Goal: Check status: Check status

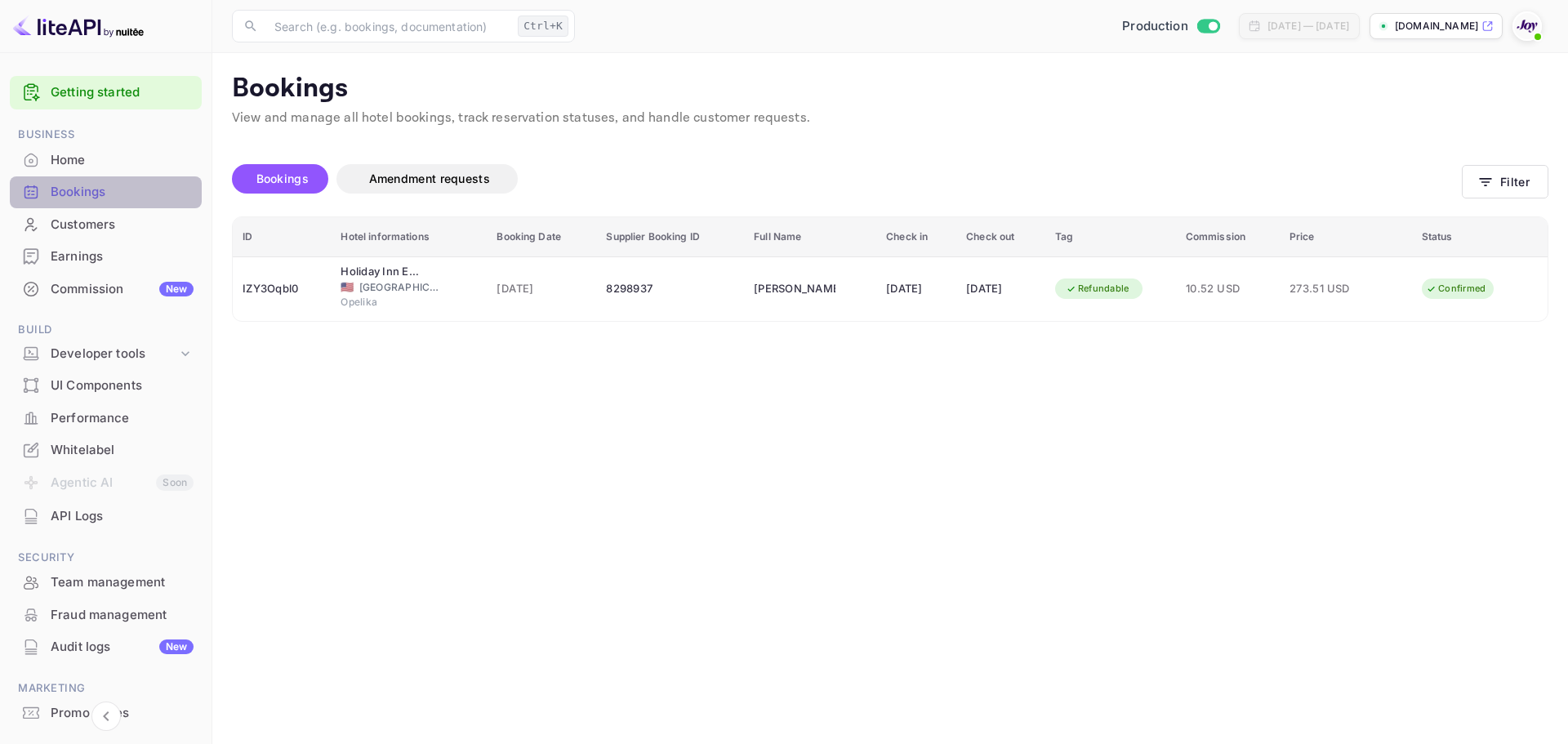
drag, startPoint x: 118, startPoint y: 195, endPoint x: 996, endPoint y: 199, distance: 878.0
click at [119, 196] on div "Bookings" at bounding box center [121, 192] width 143 height 19
click at [1494, 186] on icon "button" at bounding box center [1485, 182] width 16 height 16
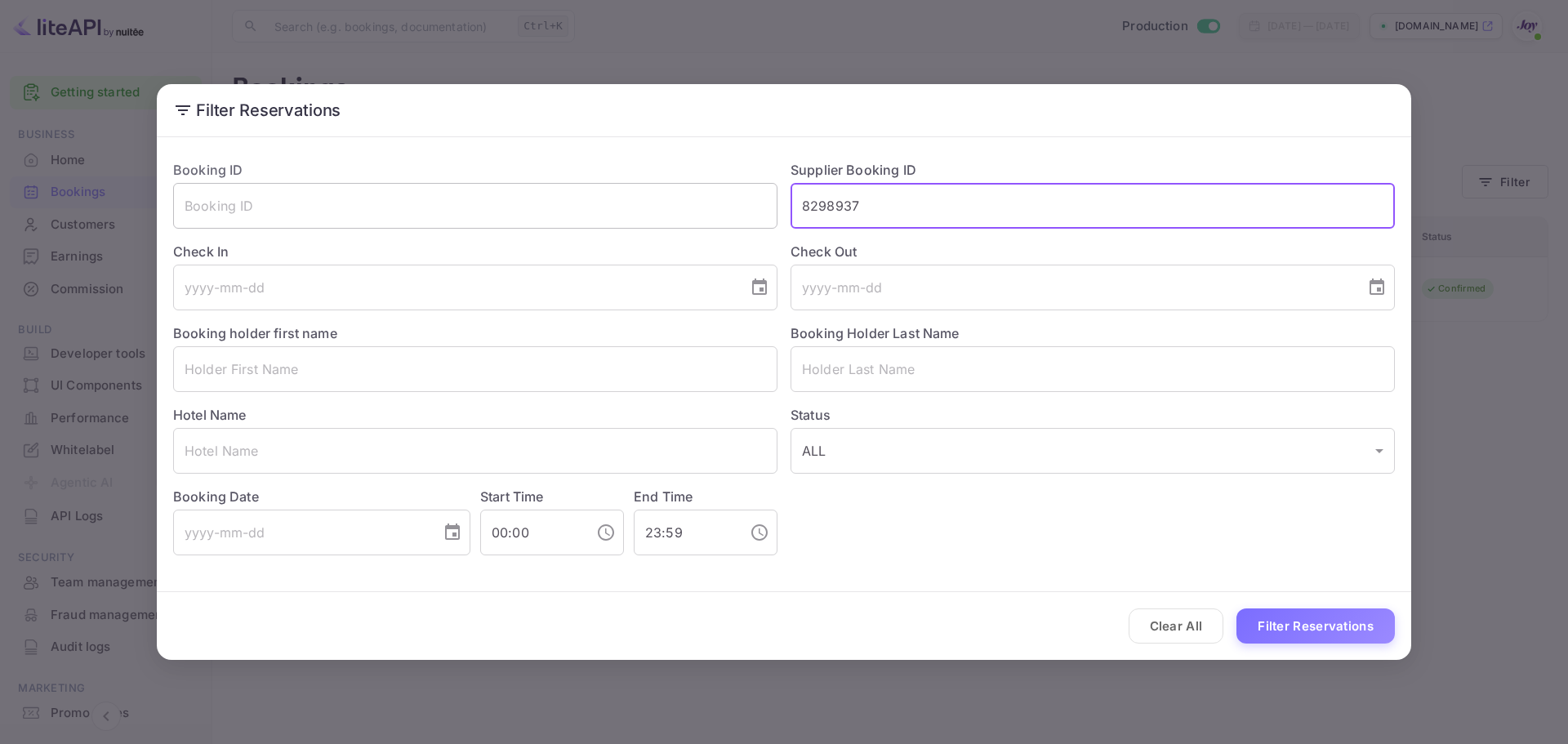
drag, startPoint x: 924, startPoint y: 215, endPoint x: 531, endPoint y: 219, distance: 393.0
click at [531, 219] on div "Booking ID ​ Supplier Booking ID 8298937 ​ Check In ​ Check Out ​ Booking holde…" at bounding box center [777, 351] width 1235 height 408
drag, startPoint x: 1173, startPoint y: 625, endPoint x: 542, endPoint y: 521, distance: 639.5
click at [1172, 625] on button "Clear All" at bounding box center [1177, 626] width 95 height 35
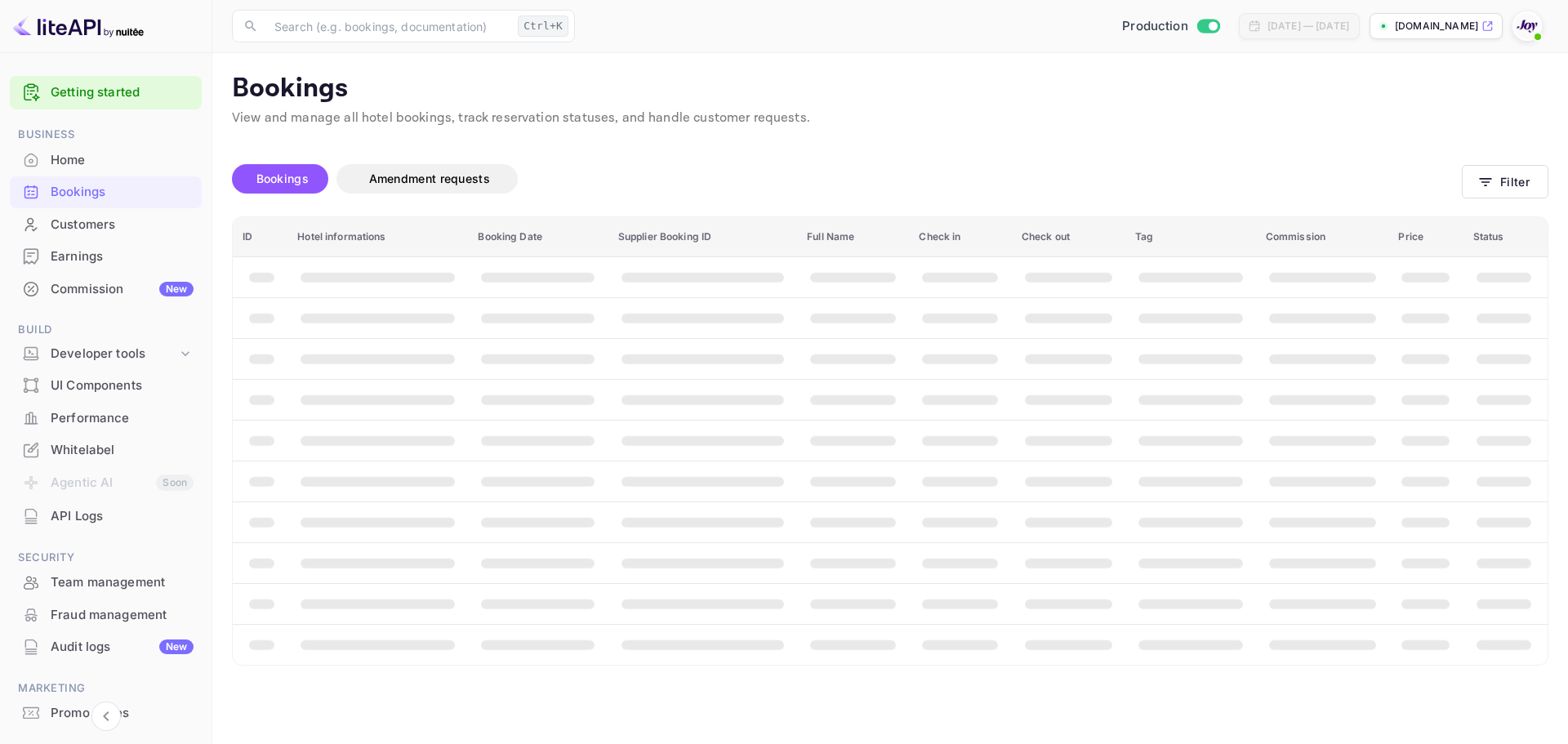
click at [302, 362] on span "booking table" at bounding box center [378, 359] width 154 height 11
click at [1504, 182] on button "Filter" at bounding box center [1505, 181] width 86 height 33
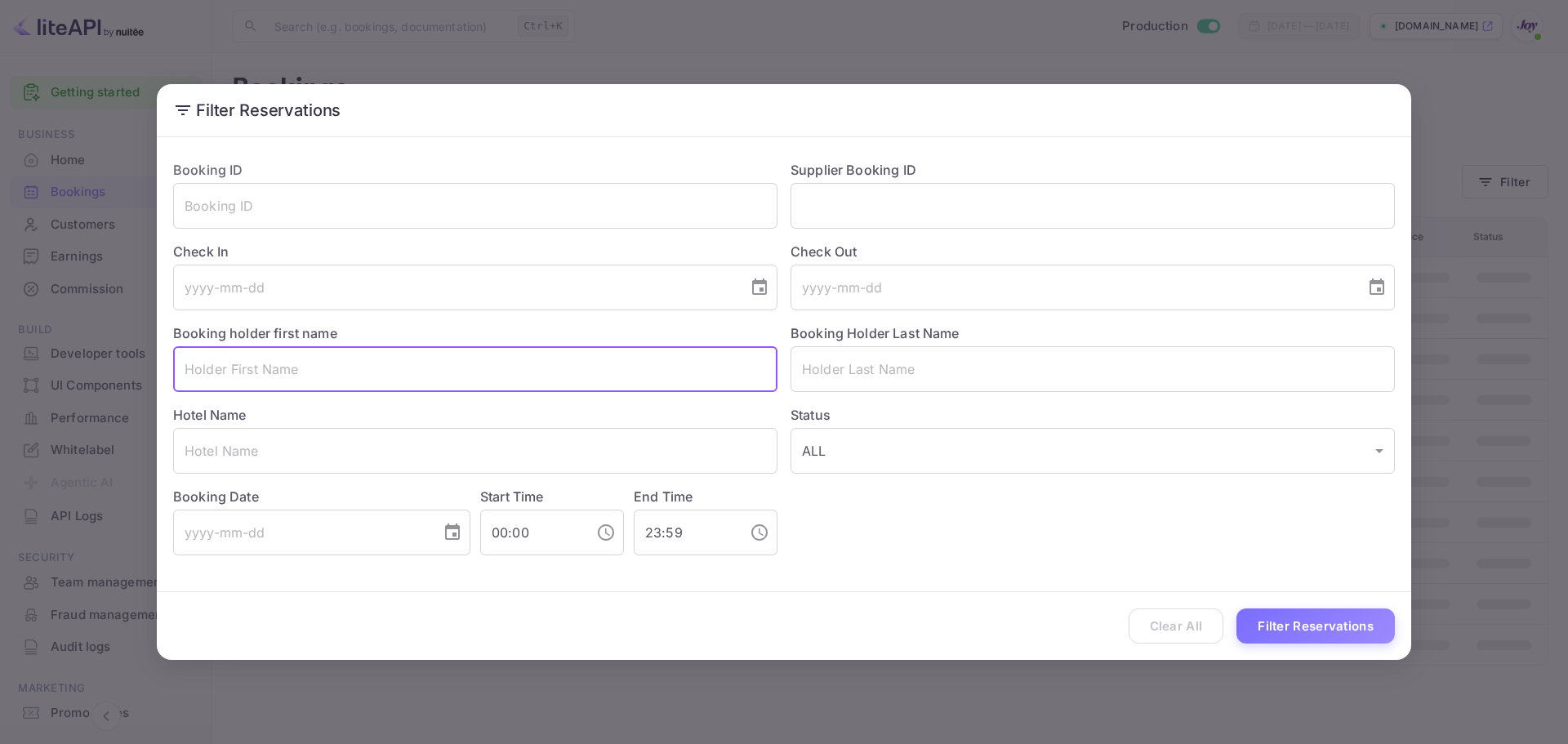
click at [300, 379] on input "text" at bounding box center [475, 369] width 604 height 46
paste input "[PERSON_NAME]"
drag, startPoint x: 258, startPoint y: 369, endPoint x: 279, endPoint y: 369, distance: 21.0
click at [279, 369] on input "[PERSON_NAME]" at bounding box center [475, 369] width 604 height 46
type input "Moira"
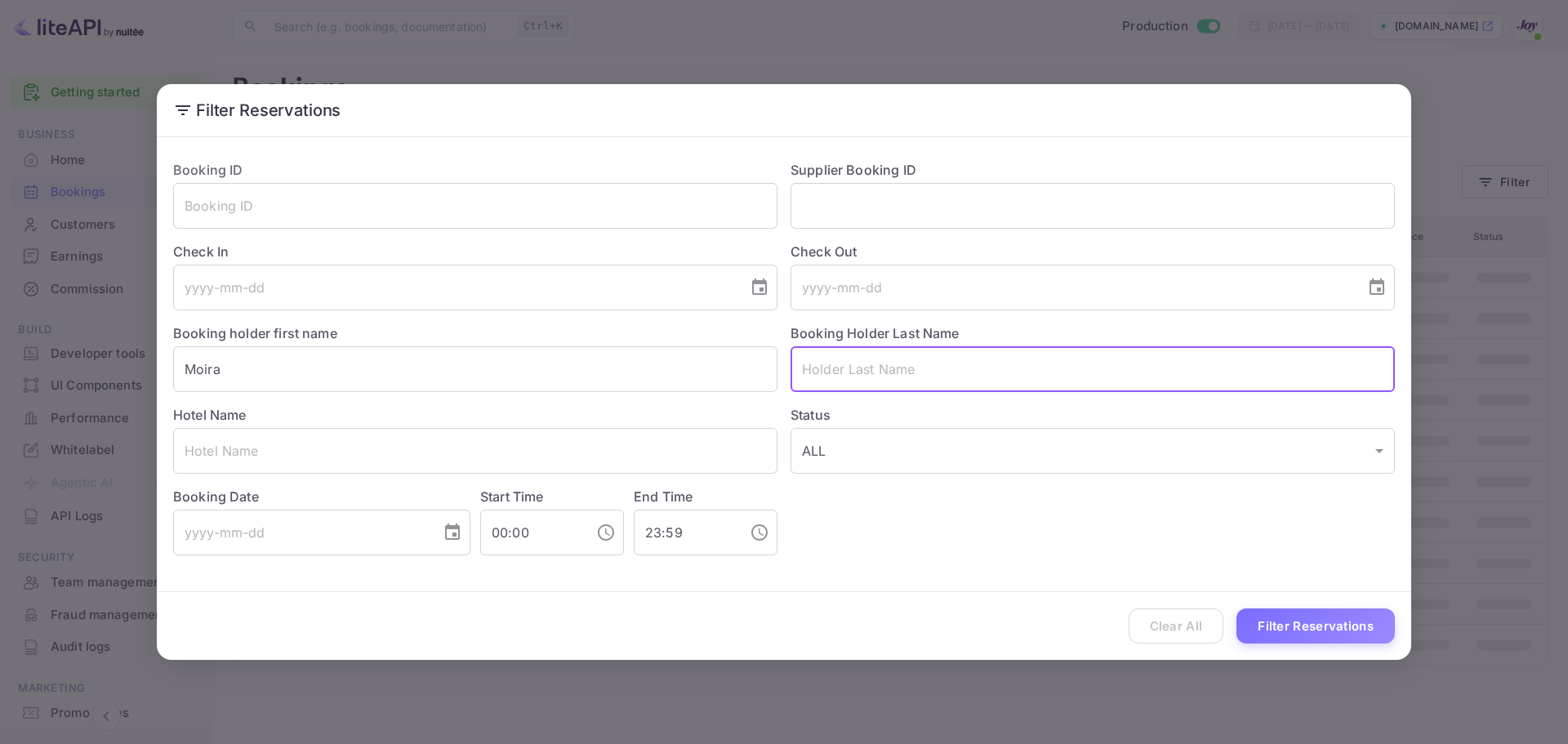
click at [968, 384] on input "text" at bounding box center [1092, 369] width 604 height 46
paste input "[PERSON_NAME]"
drag, startPoint x: 841, startPoint y: 376, endPoint x: 670, endPoint y: 390, distance: 171.6
click at [660, 384] on div "Booking ID ​ Supplier Booking ID ​ Check In ​ Check Out ​ Booking holder first …" at bounding box center [777, 351] width 1235 height 408
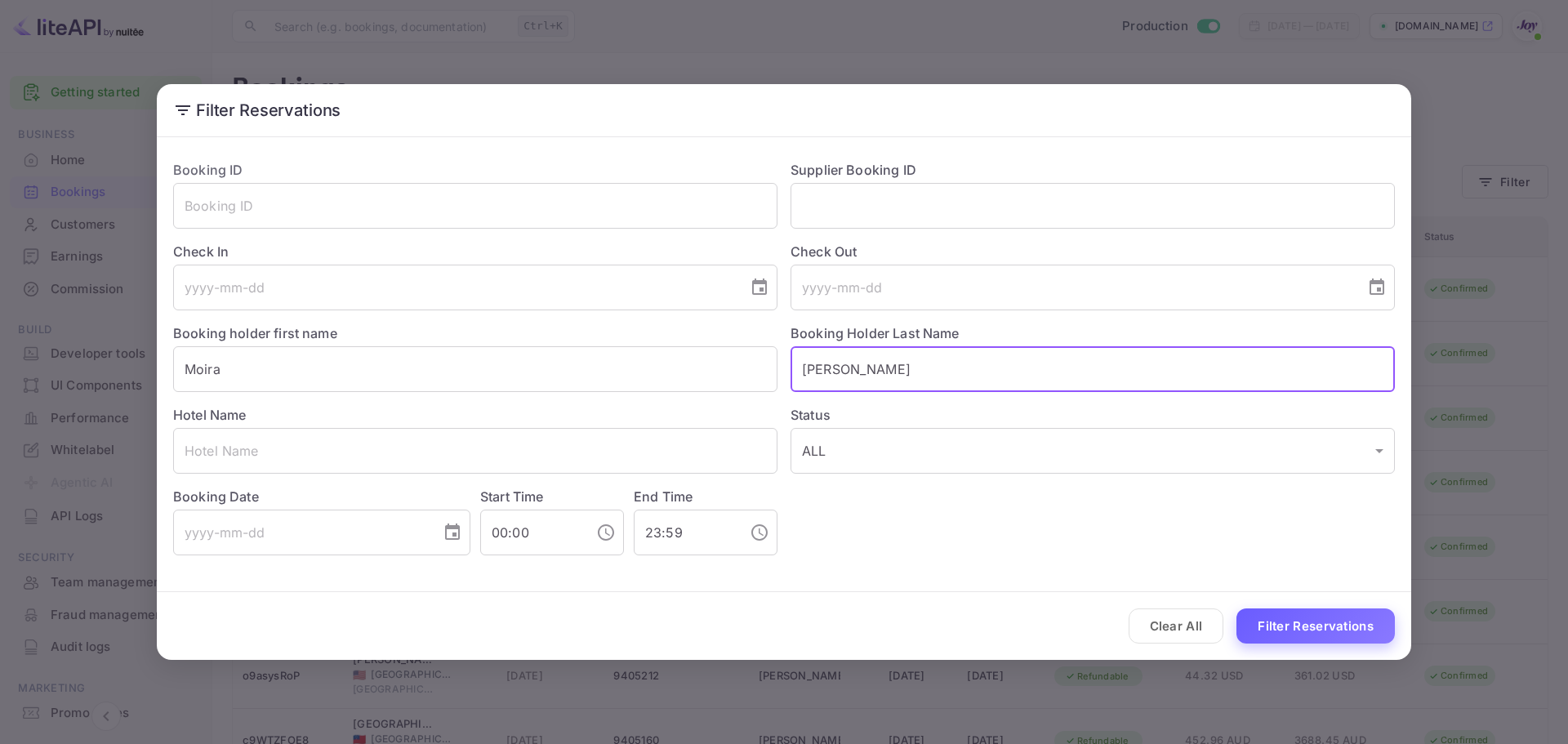
type input "[PERSON_NAME]"
drag, startPoint x: 1349, startPoint y: 627, endPoint x: 1355, endPoint y: 621, distance: 8.5
click at [1348, 627] on button "Filter Reservations" at bounding box center [1316, 626] width 159 height 35
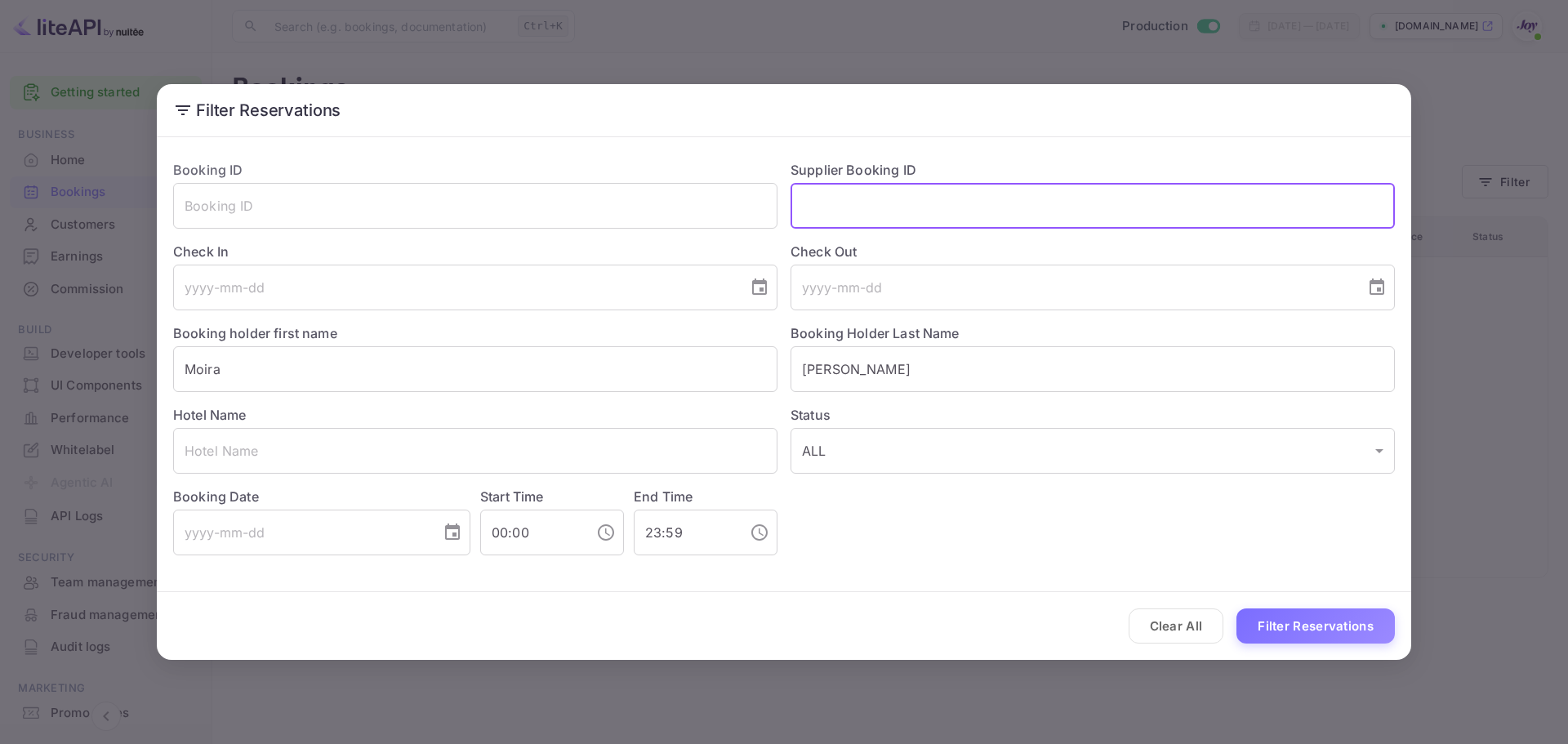
click at [888, 209] on input "text" at bounding box center [1092, 206] width 604 height 46
paste input "8166840"
type input "8166840"
drag, startPoint x: 1177, startPoint y: 625, endPoint x: 1177, endPoint y: 598, distance: 27.0
click at [1176, 625] on button "Clear All" at bounding box center [1177, 626] width 95 height 35
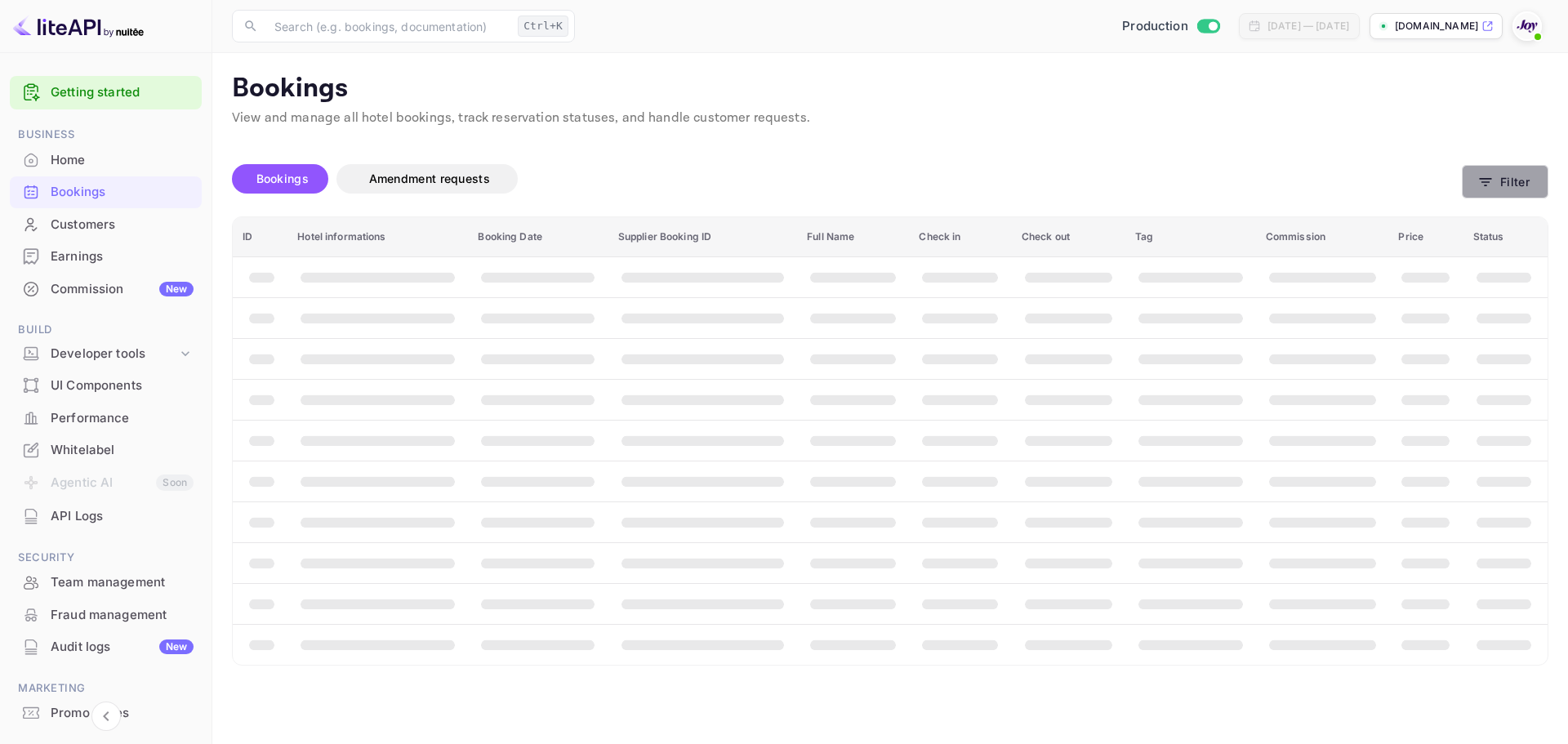
click at [1516, 196] on button "Filter" at bounding box center [1505, 181] width 86 height 33
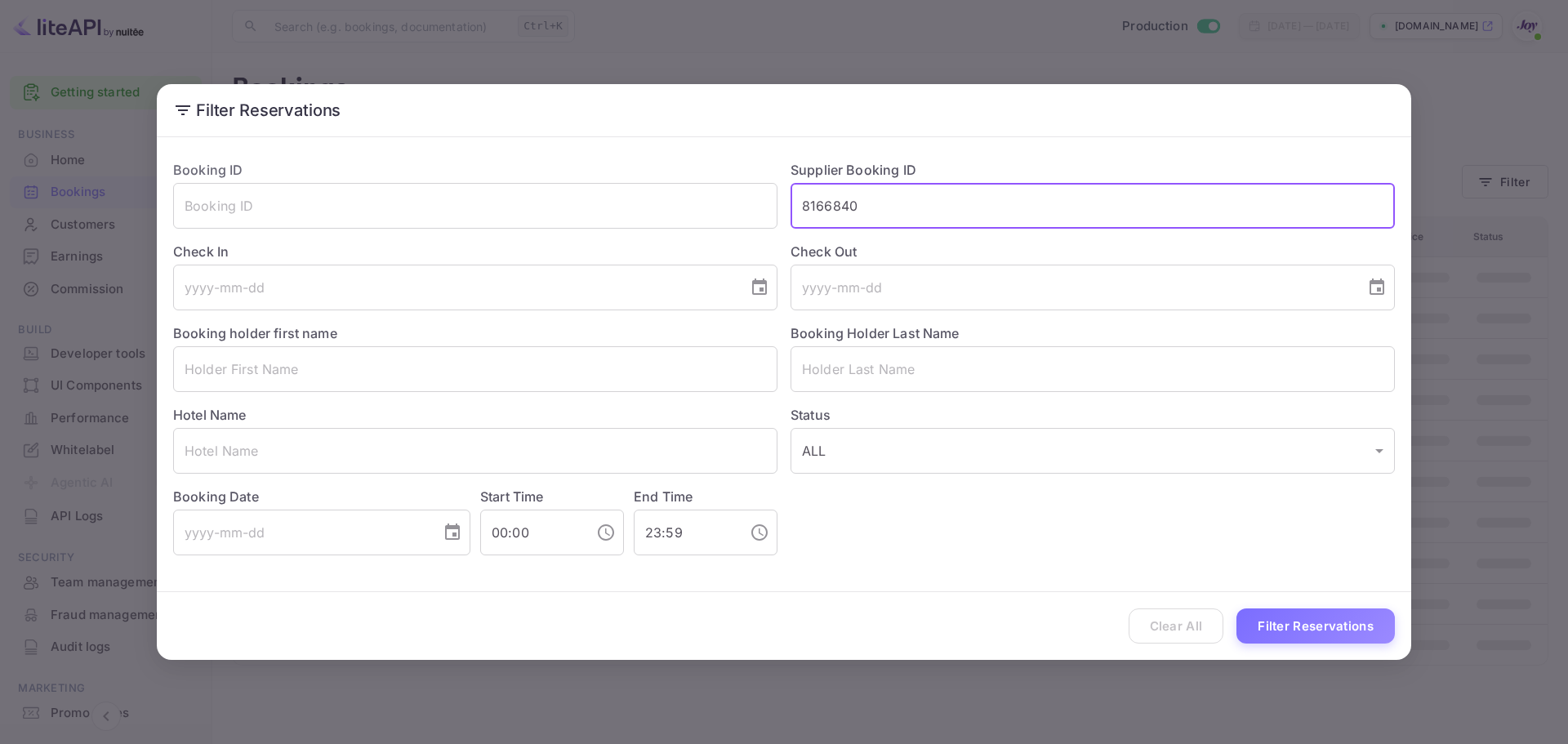
drag, startPoint x: 941, startPoint y: 213, endPoint x: 794, endPoint y: 214, distance: 147.0
click at [794, 213] on input "8166840" at bounding box center [1092, 206] width 604 height 46
paste input "text"
click at [1290, 628] on button "Filter Reservations" at bounding box center [1316, 626] width 159 height 35
click at [805, 212] on input "8166840" at bounding box center [1092, 206] width 604 height 46
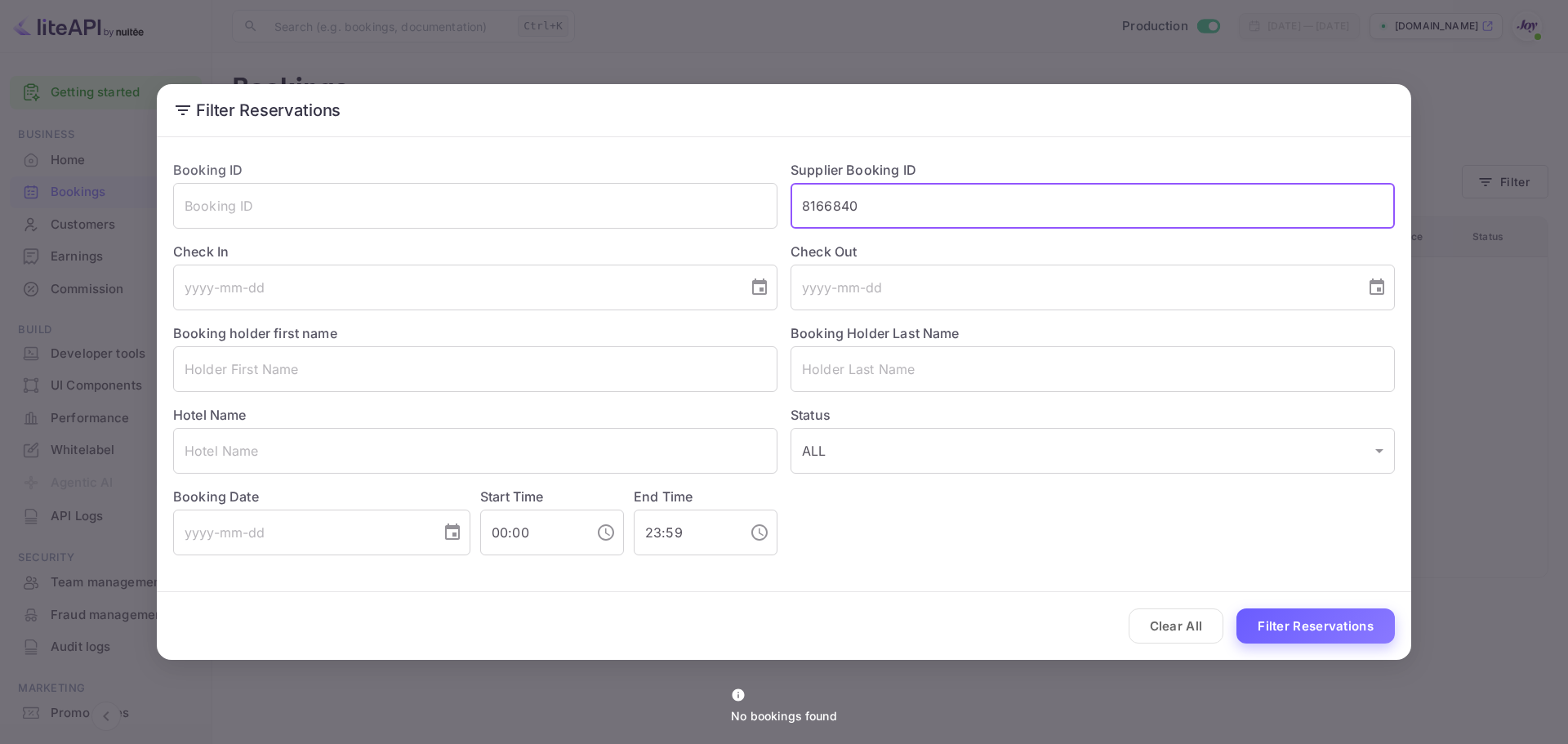
type input "8166840"
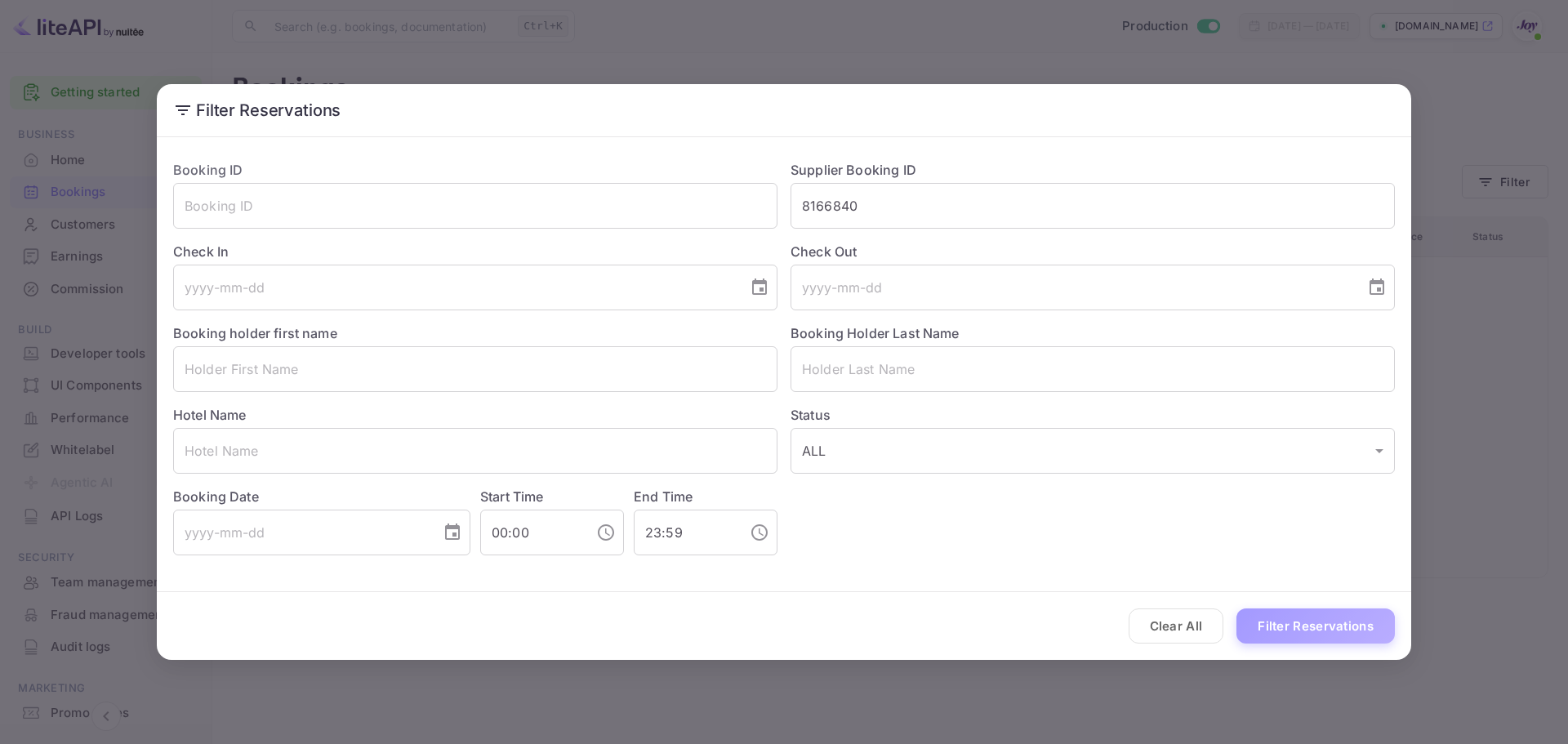
click at [1361, 621] on button "Filter Reservations" at bounding box center [1316, 626] width 159 height 35
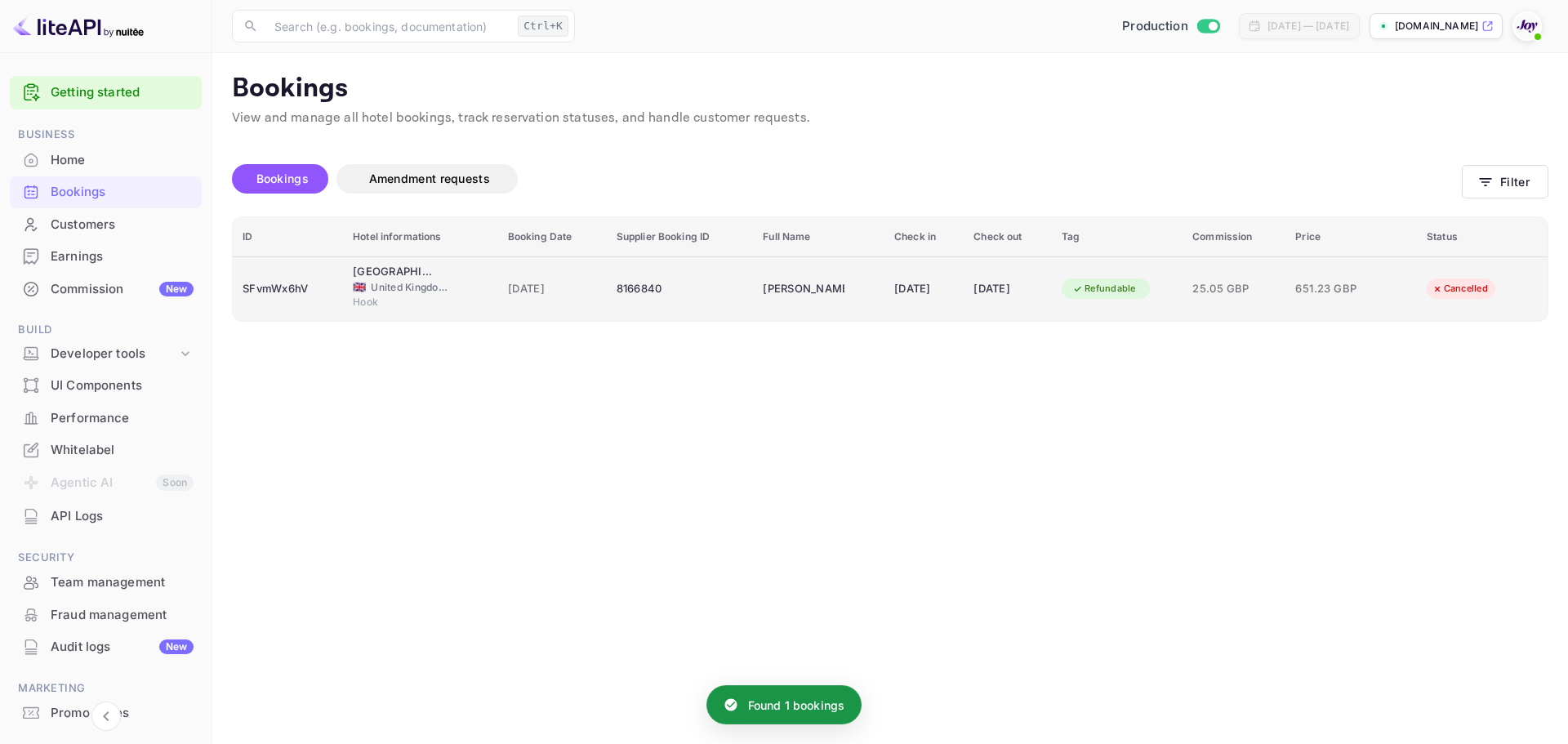
click at [413, 311] on div "Hook" at bounding box center [420, 304] width 136 height 19
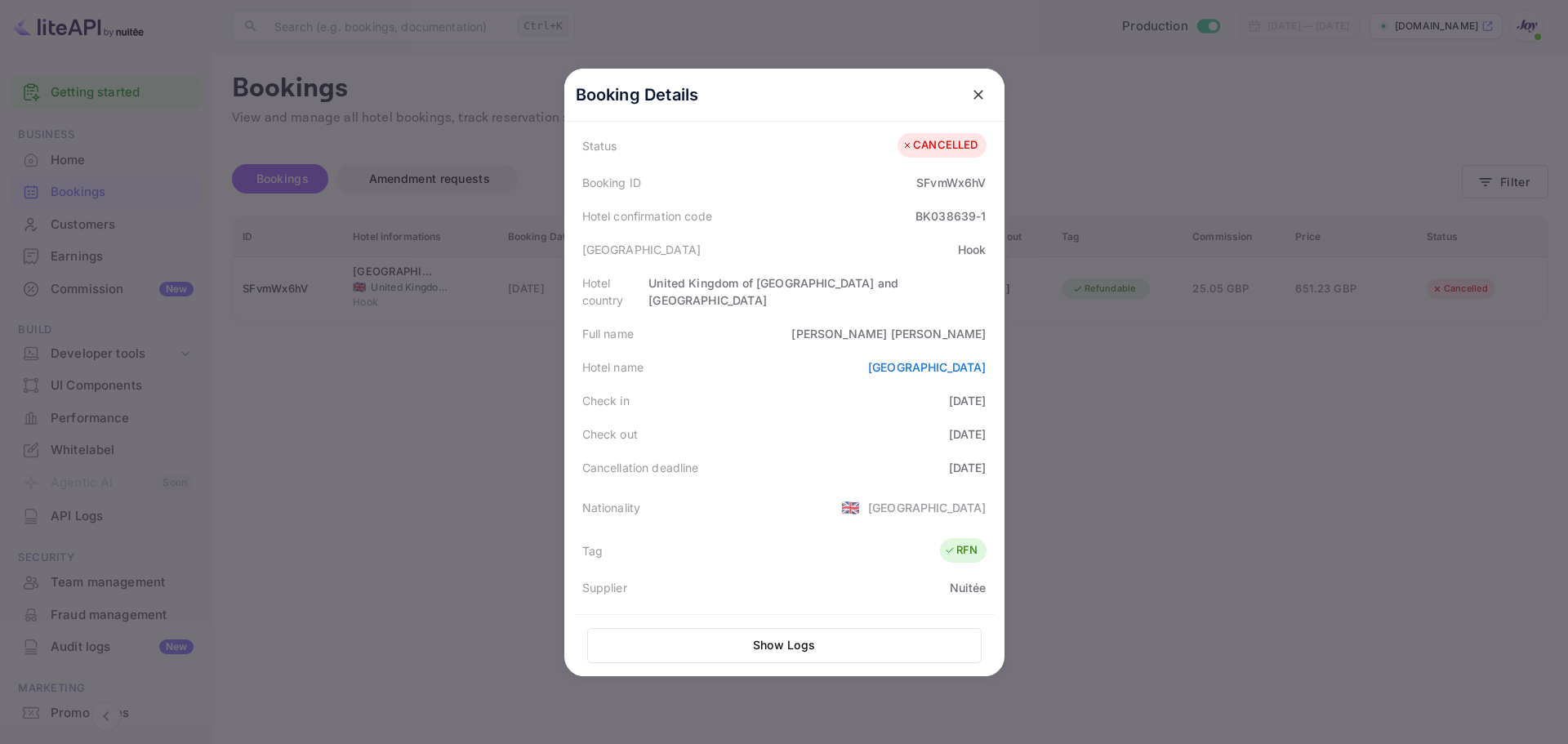
scroll to position [82, 0]
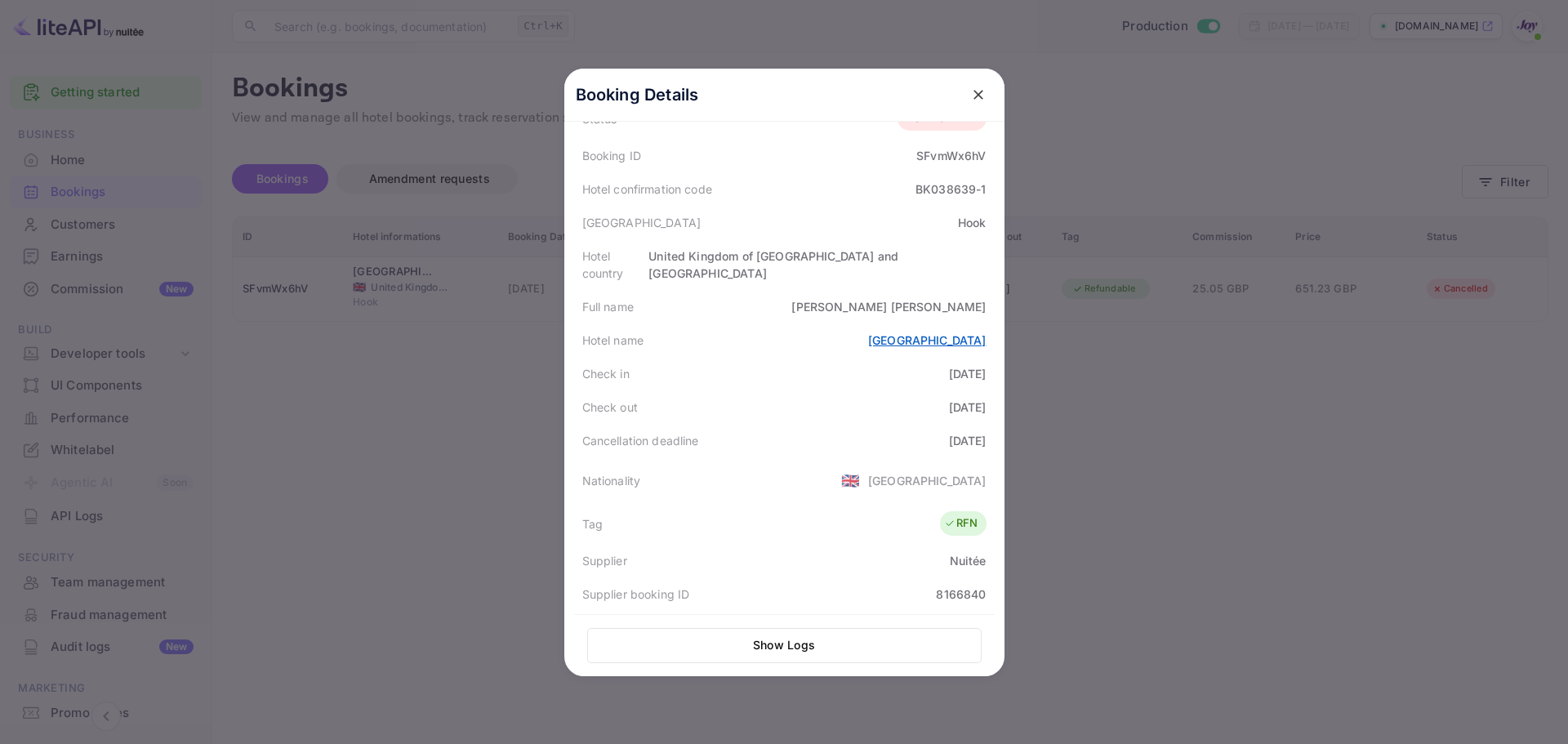
drag, startPoint x: 1149, startPoint y: 355, endPoint x: 940, endPoint y: 323, distance: 211.4
click at [1149, 356] on div at bounding box center [784, 372] width 1568 height 744
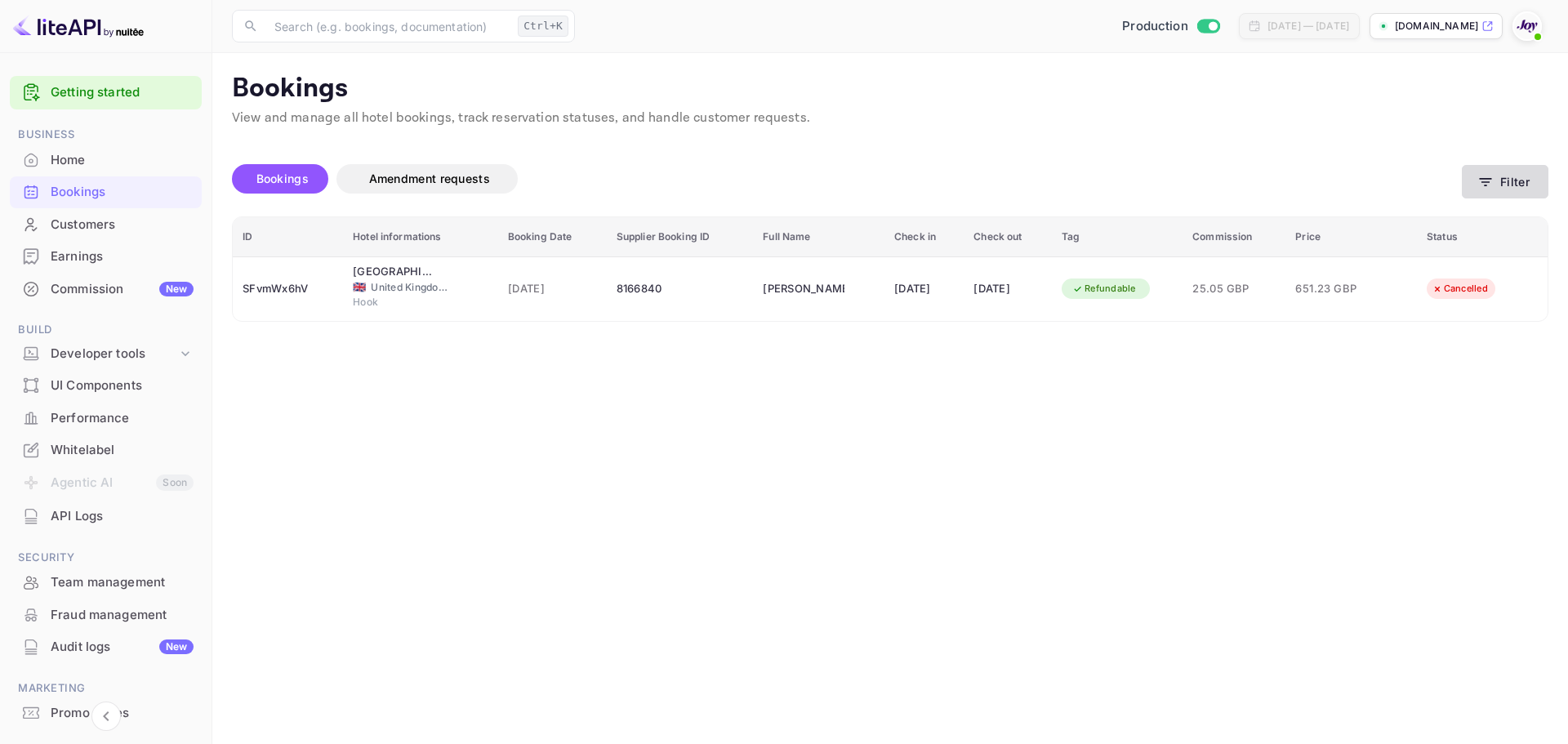
click at [1518, 183] on button "Filter" at bounding box center [1505, 181] width 86 height 33
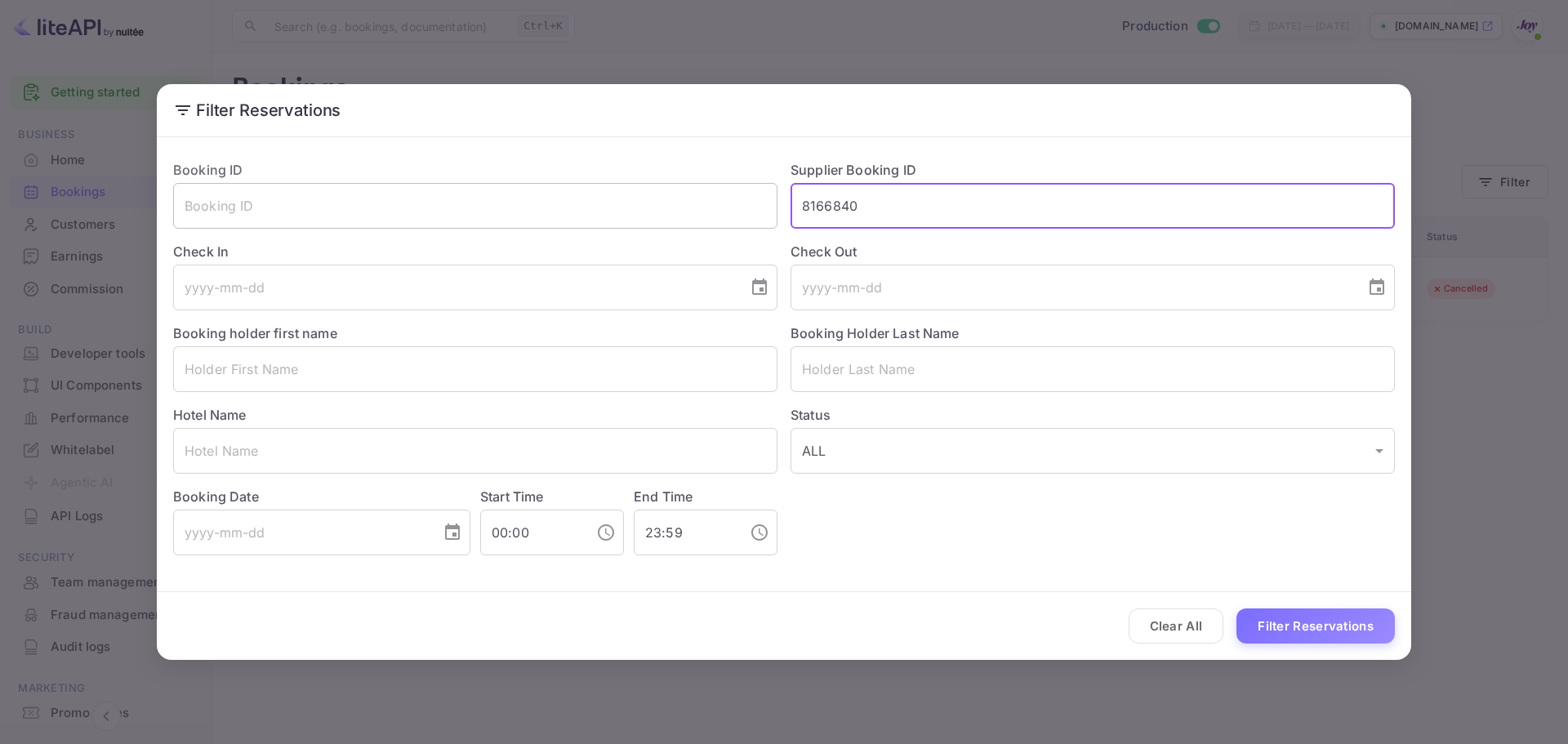
drag, startPoint x: 895, startPoint y: 207, endPoint x: 685, endPoint y: 210, distance: 210.0
click at [688, 210] on div "Booking ID ​ Supplier Booking ID 8166840 ​ Check In ​ Check Out ​ Booking holde…" at bounding box center [777, 351] width 1235 height 408
click at [1178, 633] on button "Clear All" at bounding box center [1177, 626] width 95 height 35
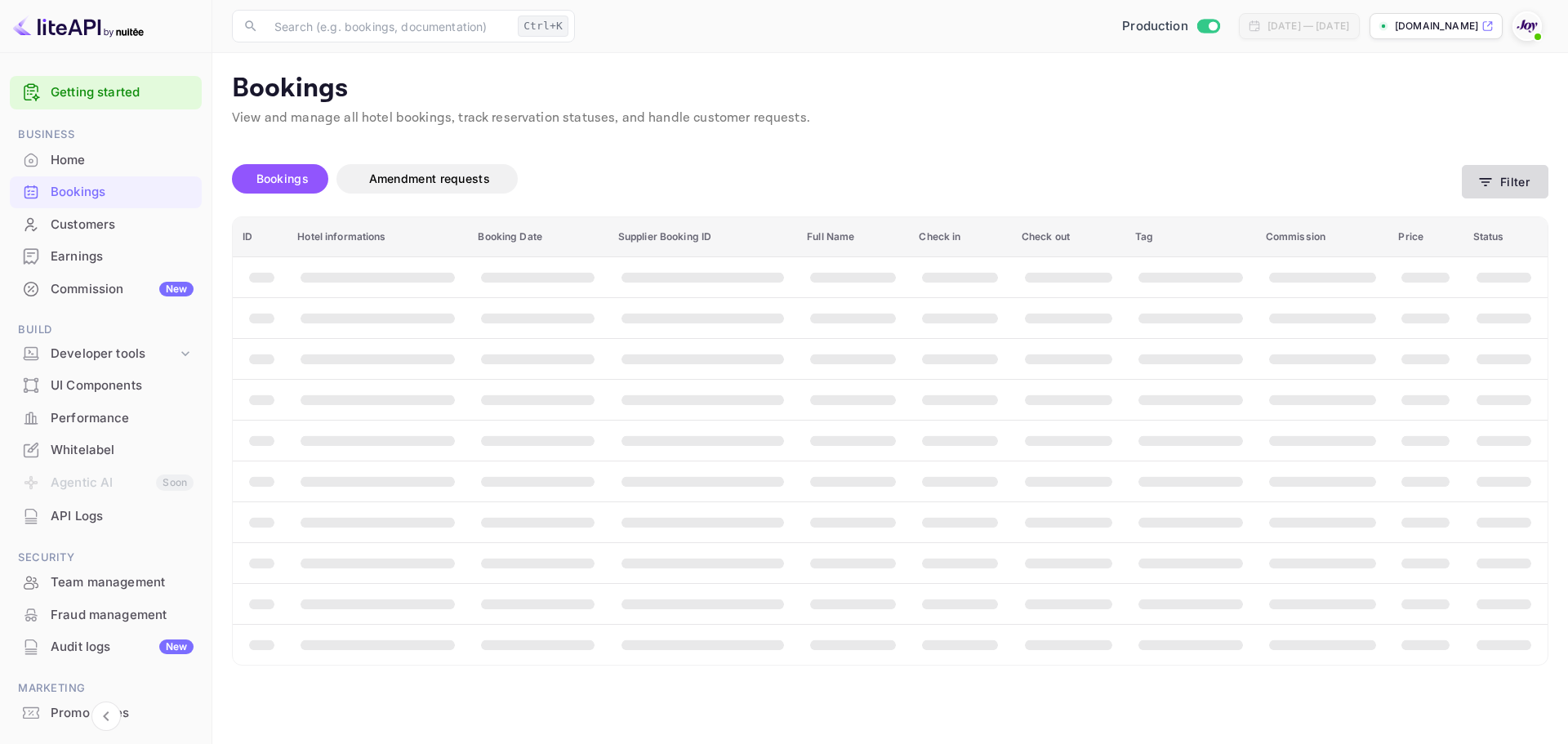
click at [1520, 177] on button "Filter" at bounding box center [1505, 181] width 86 height 33
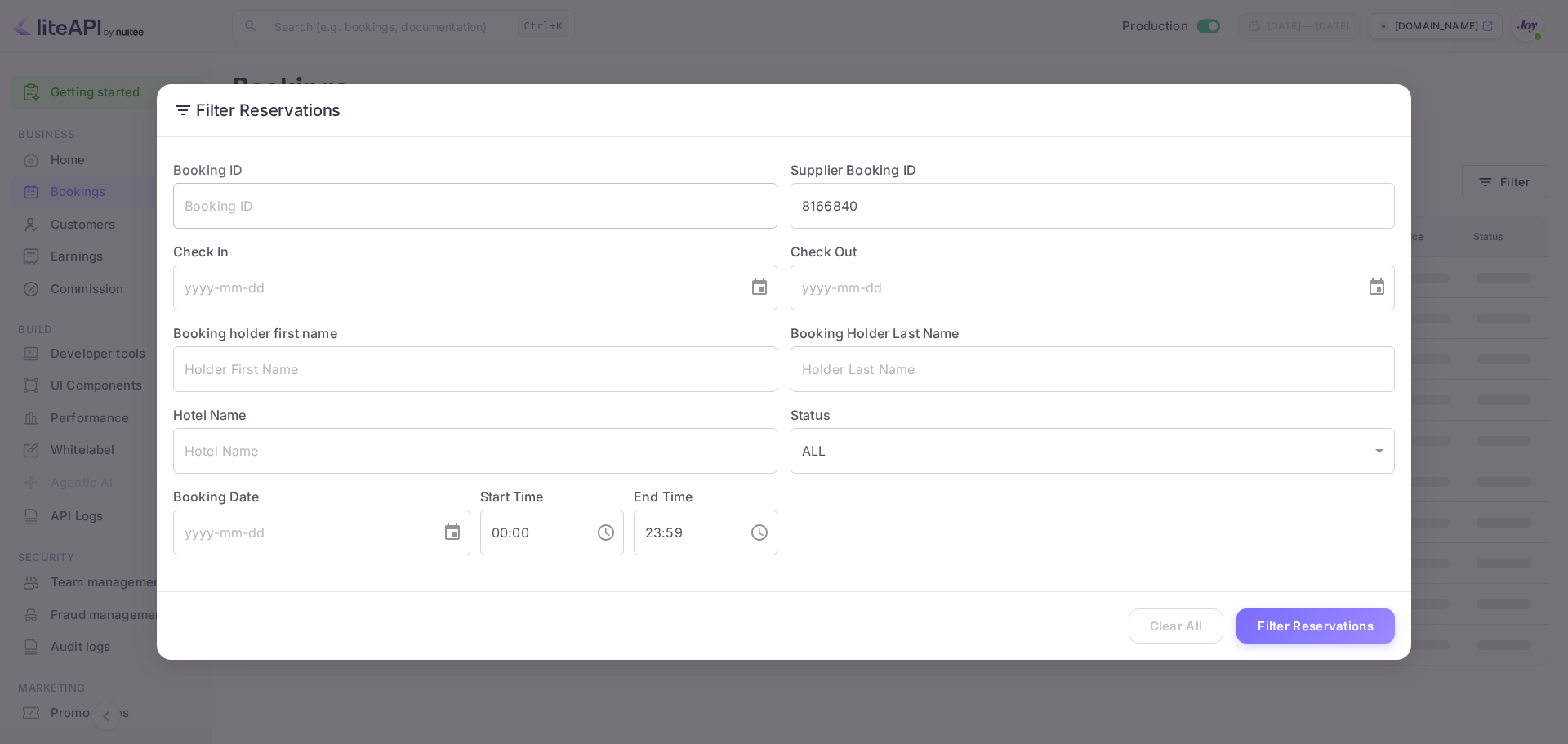
drag, startPoint x: 755, startPoint y: 214, endPoint x: 726, endPoint y: 212, distance: 29.1
click at [731, 214] on div "Booking ID ​ Supplier Booking ID 8166840 ​ Check In ​ Check Out ​ Booking holde…" at bounding box center [777, 351] width 1235 height 408
paste input "9392251"
click at [809, 205] on input "9392251" at bounding box center [1092, 206] width 604 height 46
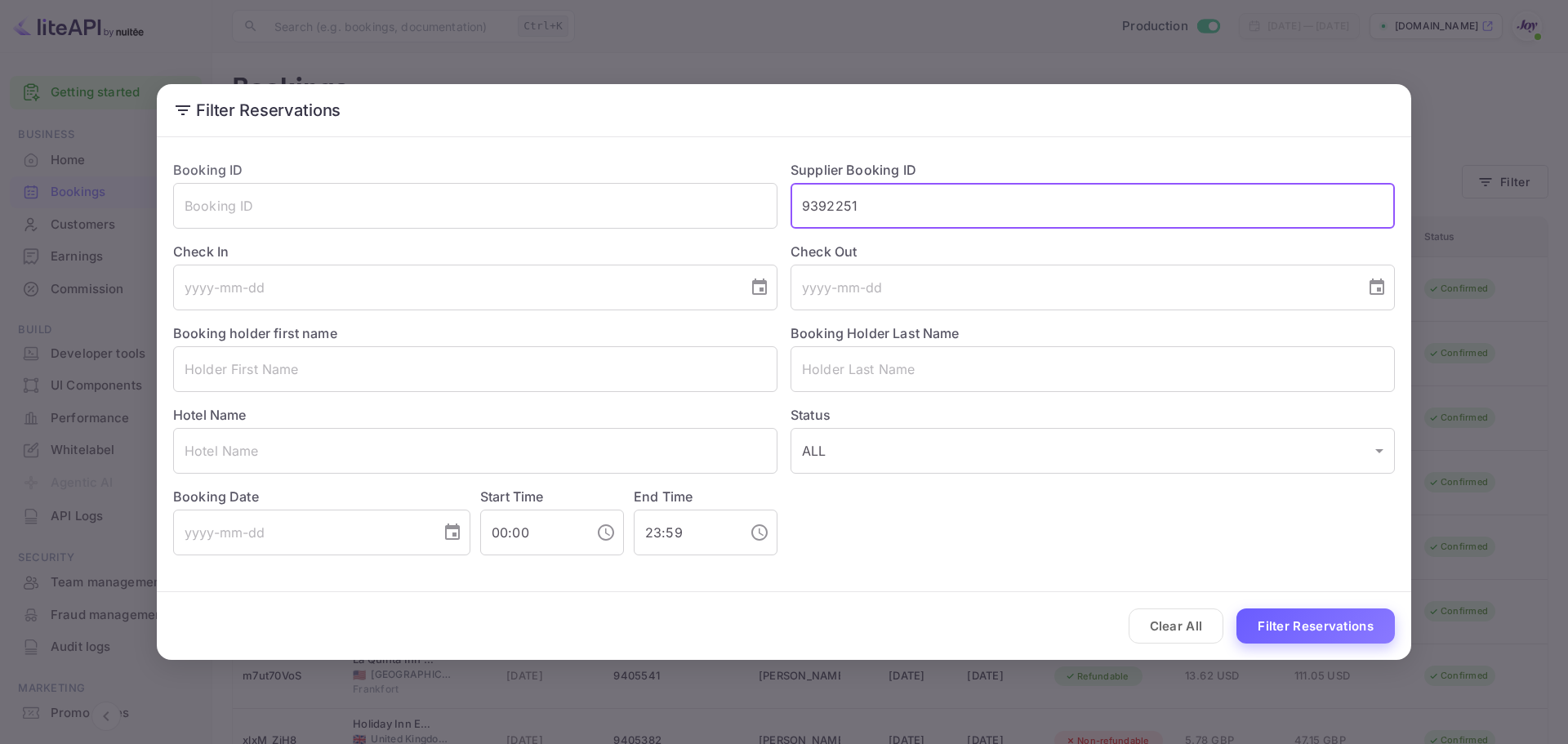
type input "9392251"
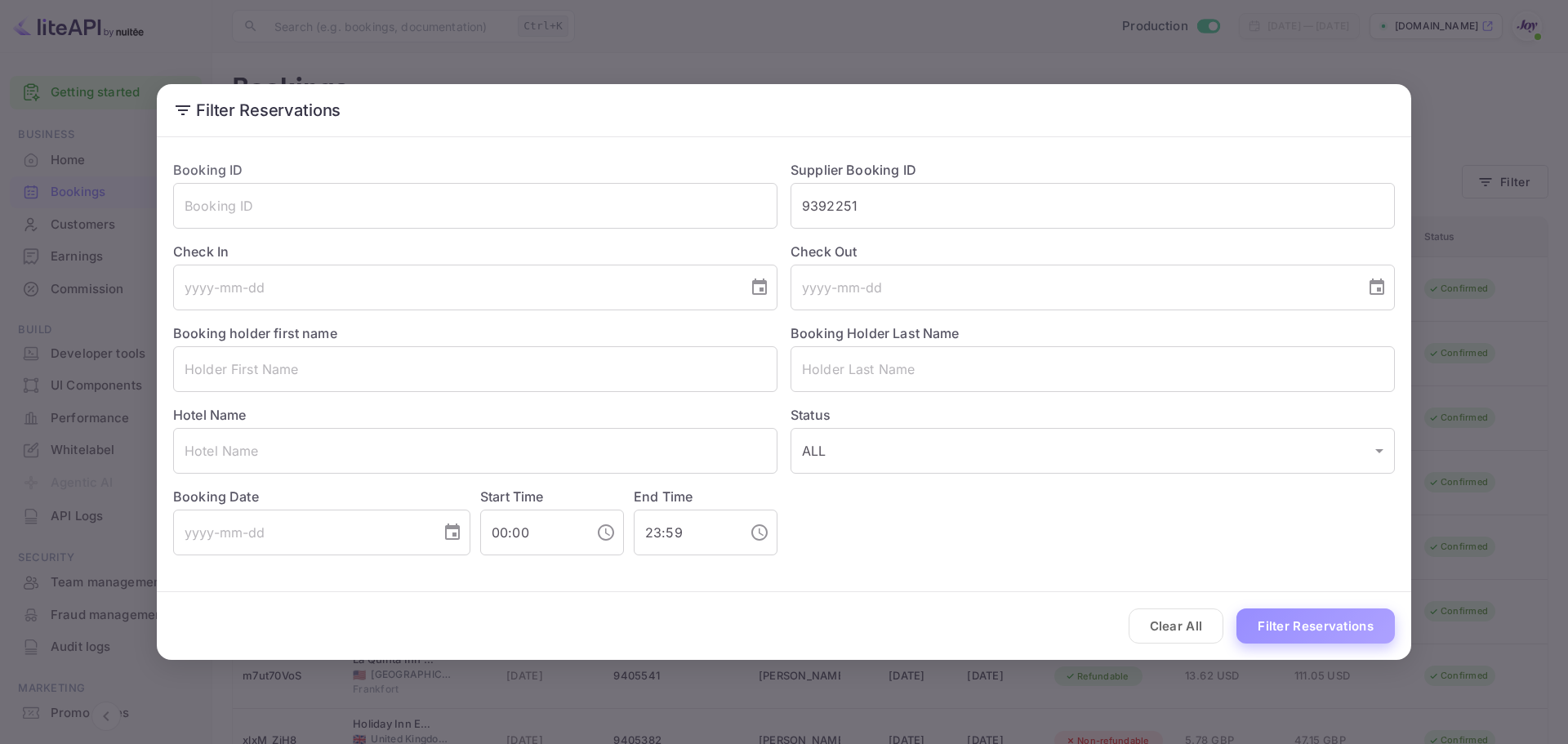
click at [1299, 620] on button "Filter Reservations" at bounding box center [1316, 626] width 159 height 35
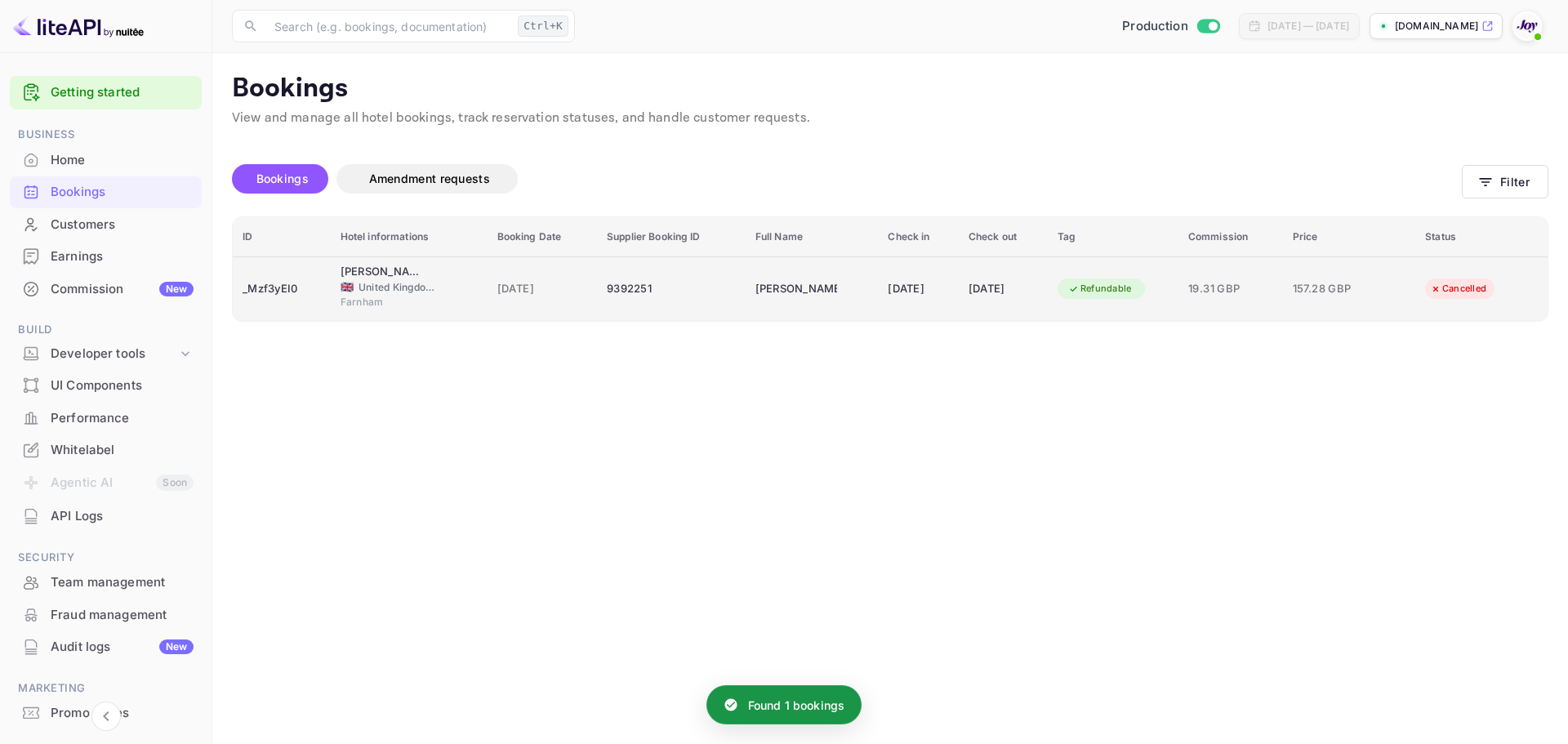
click at [623, 295] on div "9392251" at bounding box center [671, 289] width 129 height 26
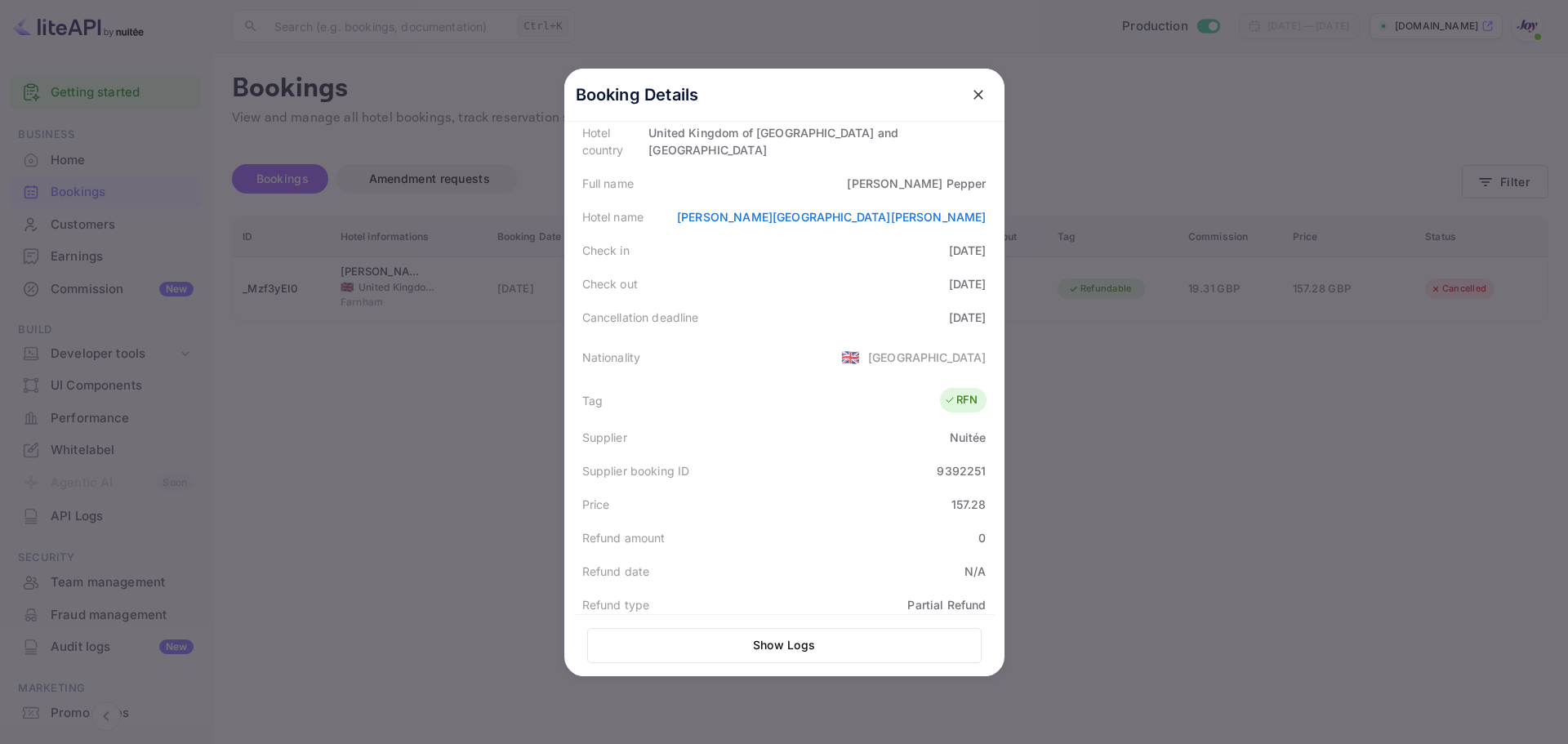
scroll to position [206, 0]
drag, startPoint x: 1272, startPoint y: 446, endPoint x: 1254, endPoint y: 437, distance: 20.1
click at [1270, 445] on div at bounding box center [784, 372] width 1568 height 744
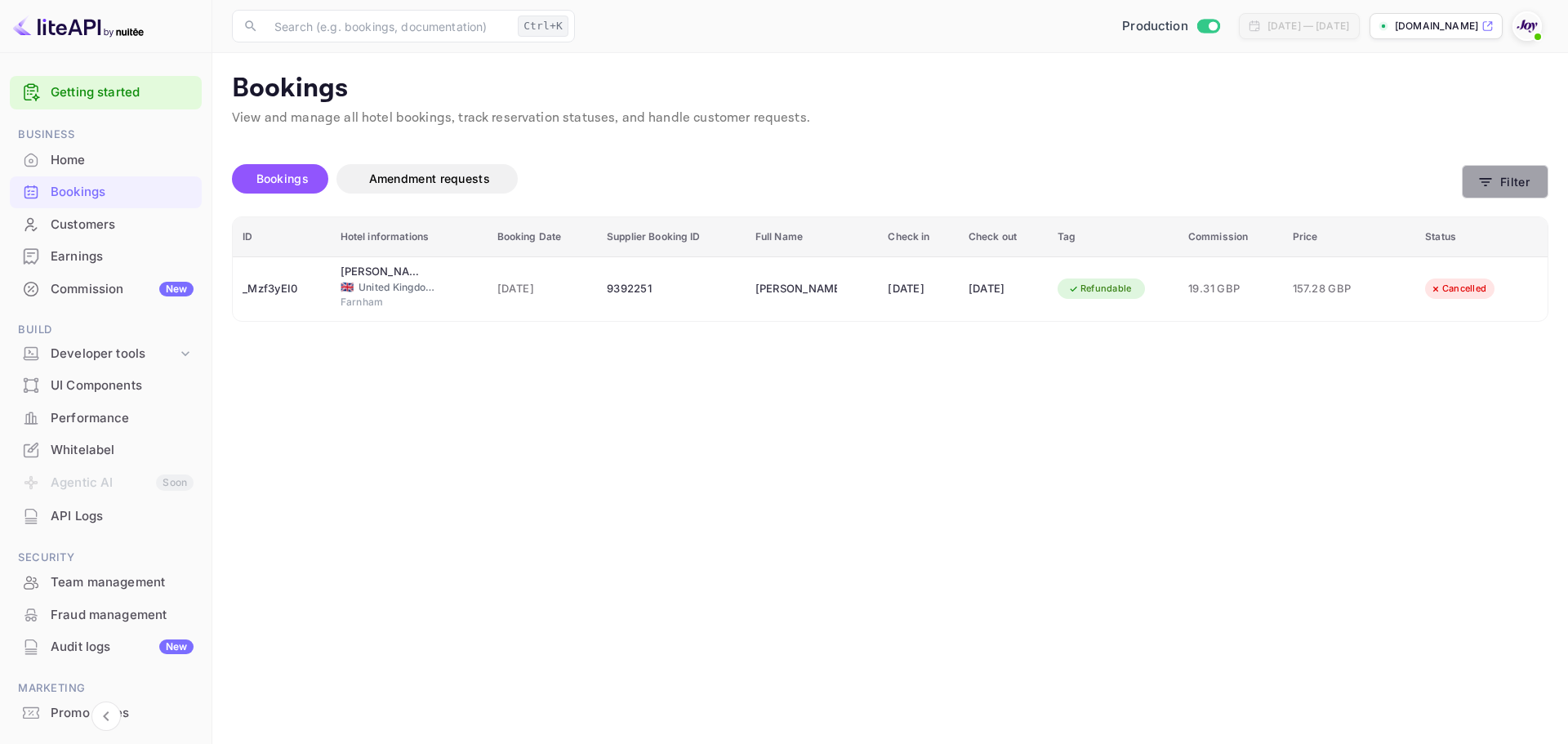
click at [1508, 179] on button "Filter" at bounding box center [1505, 181] width 86 height 33
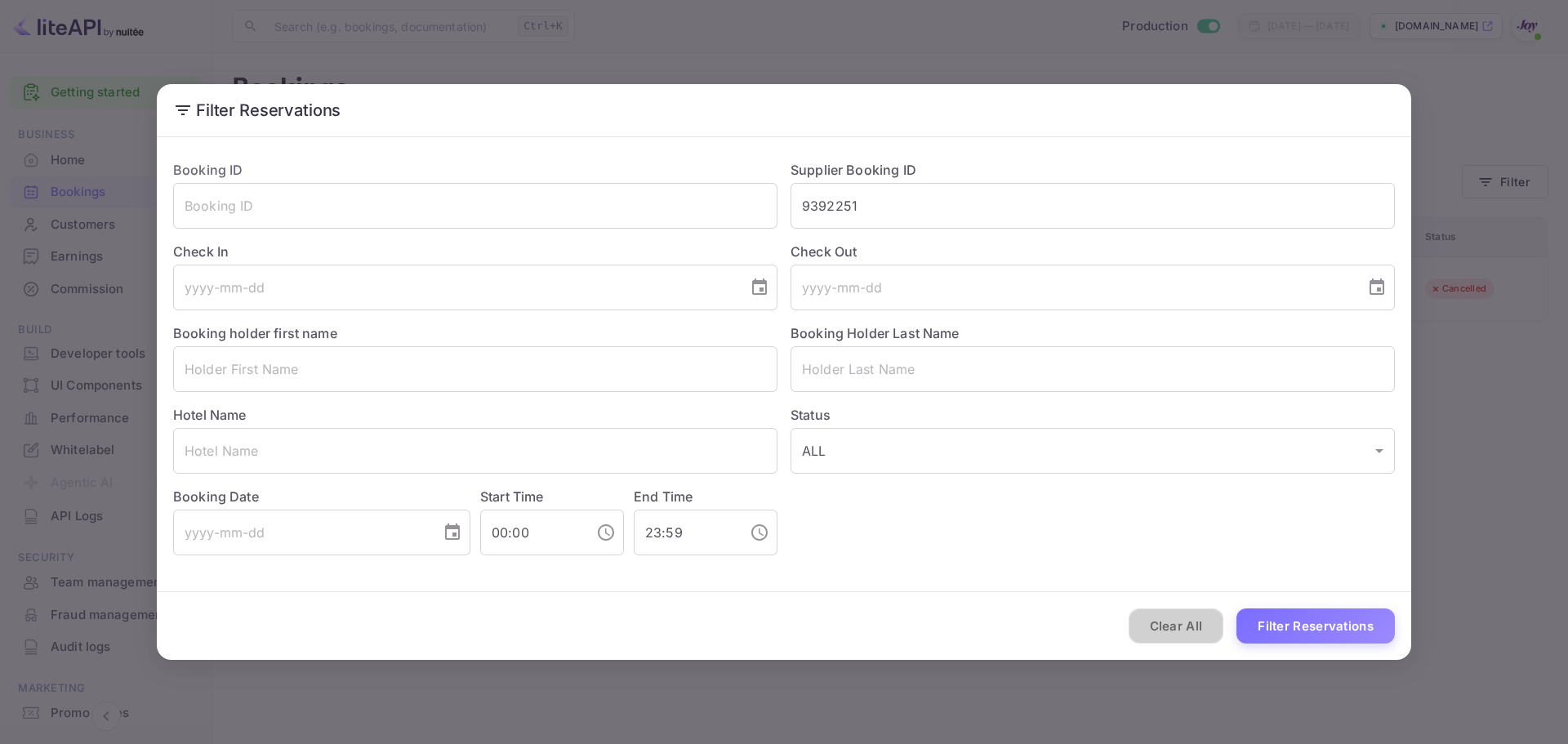
drag, startPoint x: 1178, startPoint y: 635, endPoint x: 1179, endPoint y: 626, distance: 9.1
click at [1179, 632] on button "Clear All" at bounding box center [1177, 626] width 95 height 35
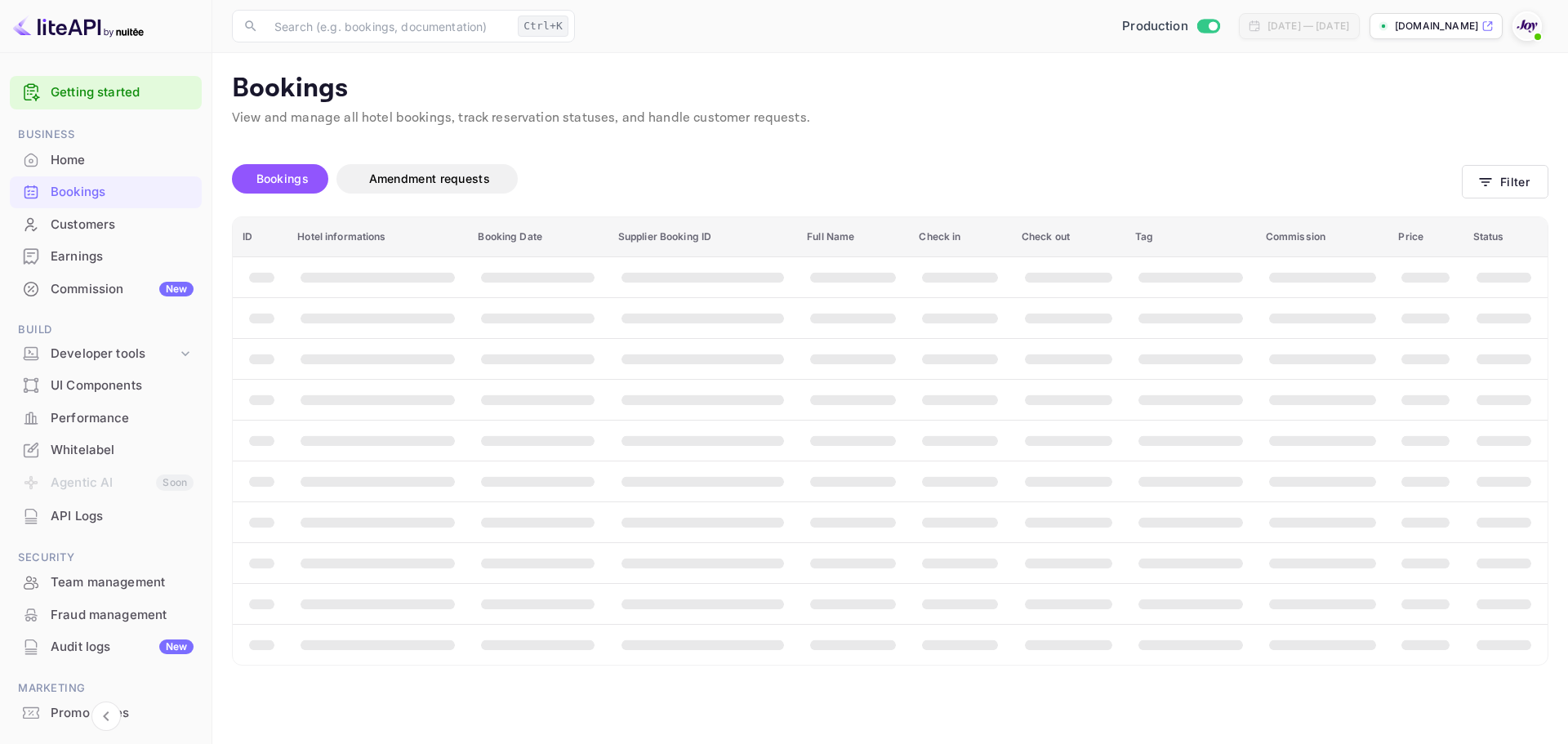
click at [1178, 626] on th "booking table" at bounding box center [1191, 644] width 131 height 41
click at [1177, 624] on th "booking table" at bounding box center [1191, 644] width 131 height 41
click at [1517, 191] on button "Filter" at bounding box center [1505, 181] width 86 height 33
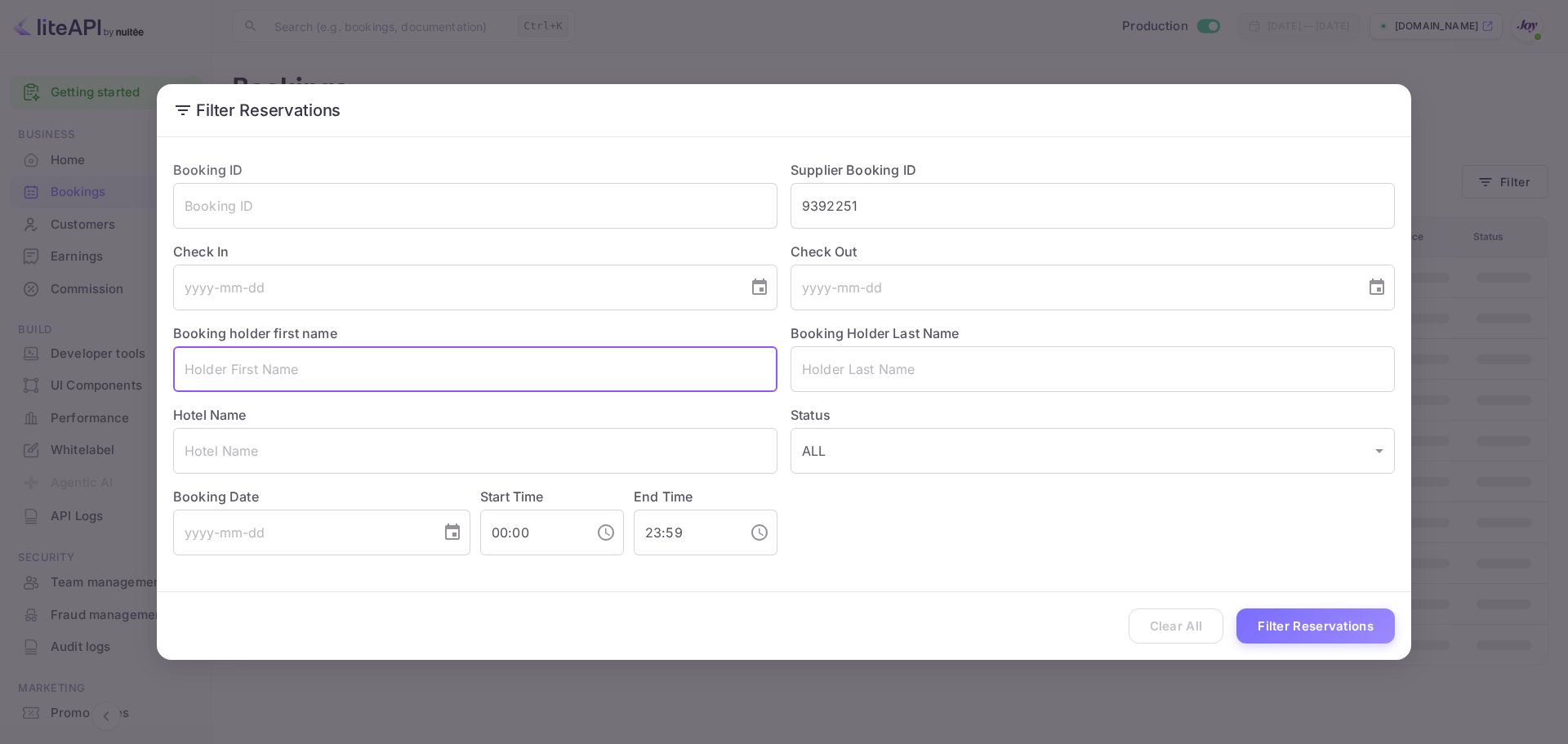
click at [307, 371] on input "text" at bounding box center [475, 369] width 604 height 46
paste input "[PERSON_NAME]"
drag, startPoint x: 221, startPoint y: 368, endPoint x: 339, endPoint y: 377, distance: 118.3
click at [339, 377] on input "[PERSON_NAME]" at bounding box center [475, 369] width 604 height 46
type input "[PERSON_NAME]"
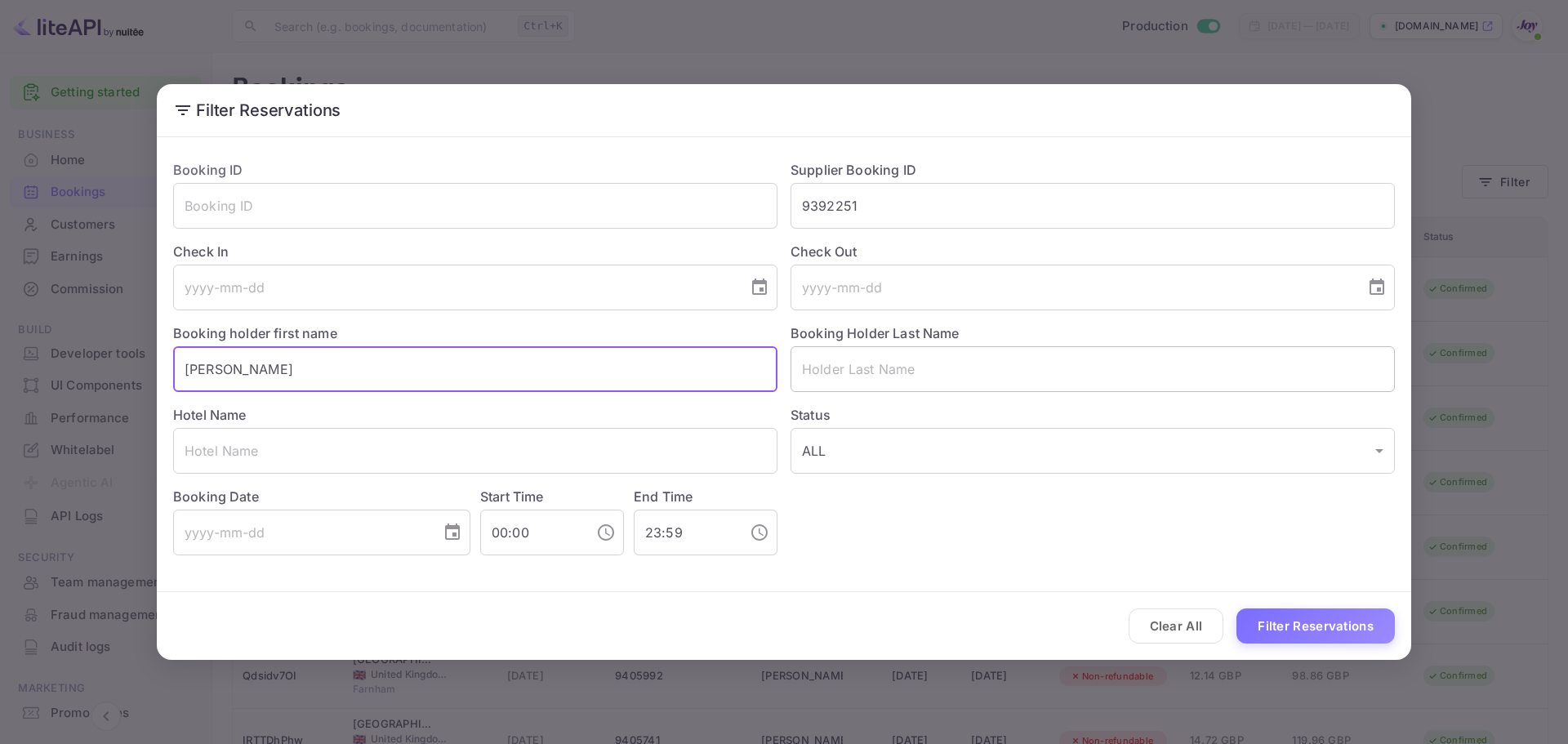
click at [883, 359] on input "text" at bounding box center [1092, 369] width 604 height 46
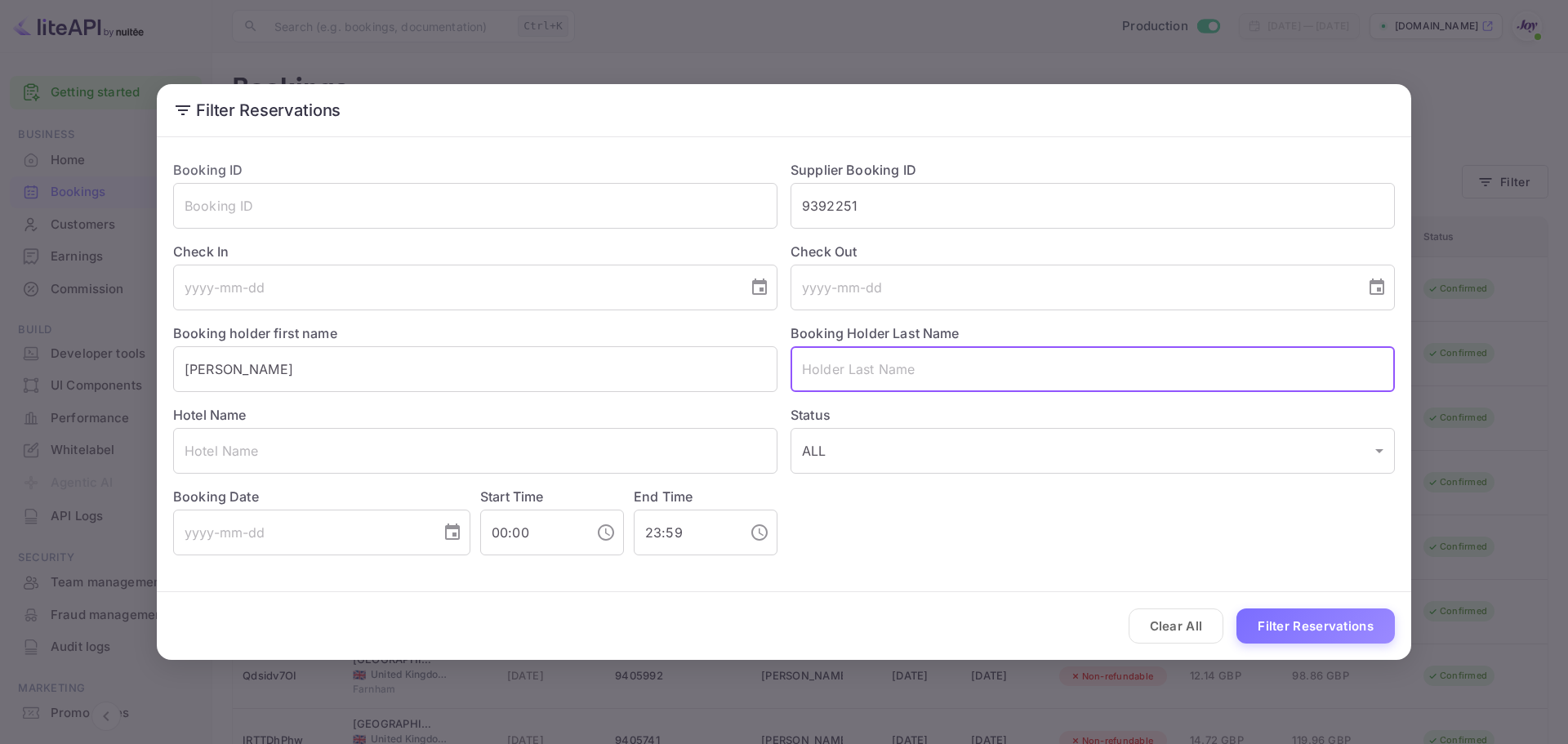
paste input "[PERSON_NAME]"
drag, startPoint x: 836, startPoint y: 372, endPoint x: 670, endPoint y: 377, distance: 166.1
click at [670, 377] on div "Booking ID ​ Supplier Booking ID 9392251 ​ Check In ​ Check Out ​ Booking holde…" at bounding box center [777, 351] width 1235 height 408
type input "[PERSON_NAME]"
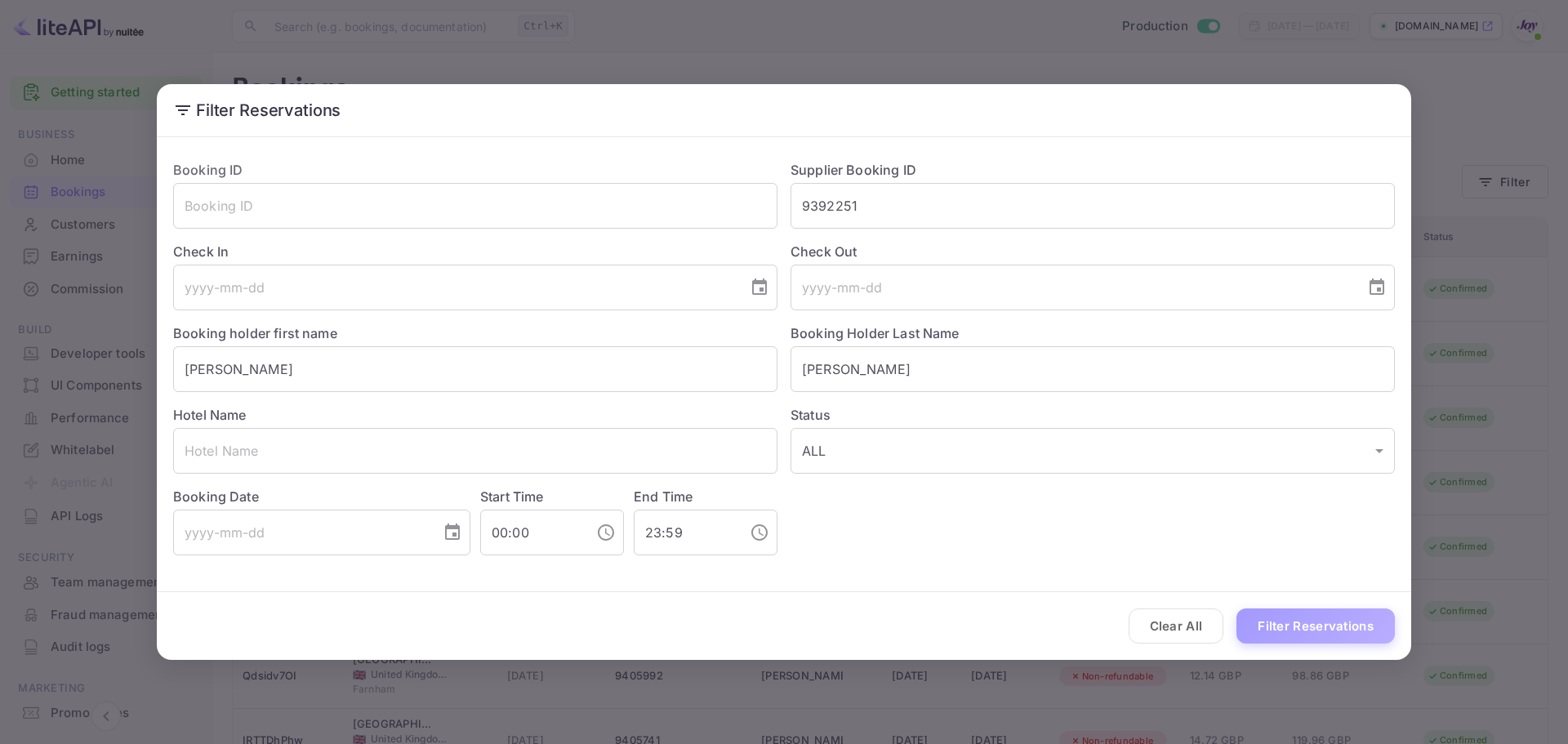
drag, startPoint x: 1329, startPoint y: 638, endPoint x: 1317, endPoint y: 632, distance: 13.4
click at [1326, 635] on button "Filter Reservations" at bounding box center [1316, 626] width 159 height 35
drag, startPoint x: 899, startPoint y: 209, endPoint x: 677, endPoint y: 205, distance: 222.0
click at [677, 205] on div "Booking ID ​ Supplier Booking ID 9392251 ​ Check In ​ Check Out ​ Booking holde…" at bounding box center [777, 351] width 1235 height 408
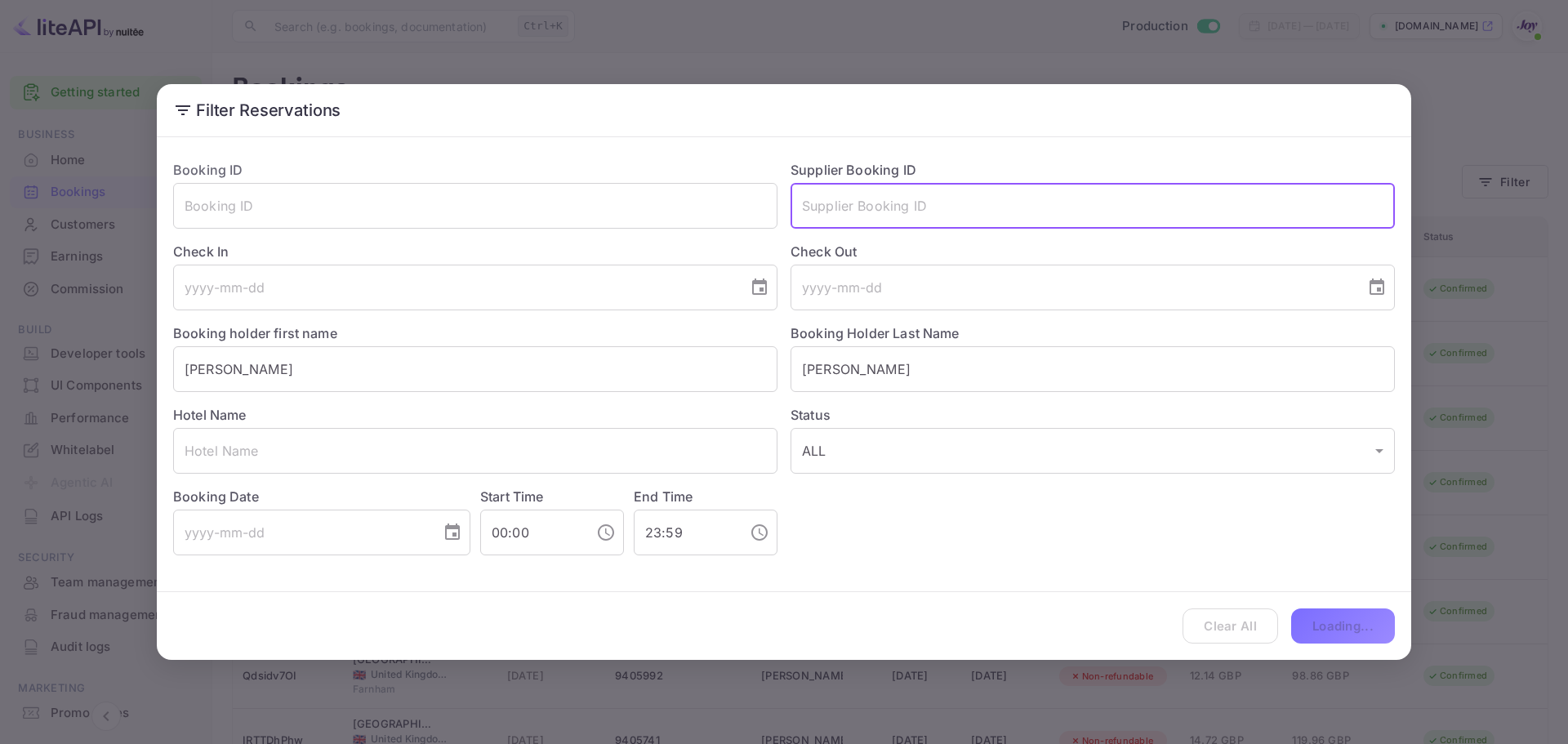
click at [900, 374] on input "[PERSON_NAME]" at bounding box center [1092, 369] width 604 height 46
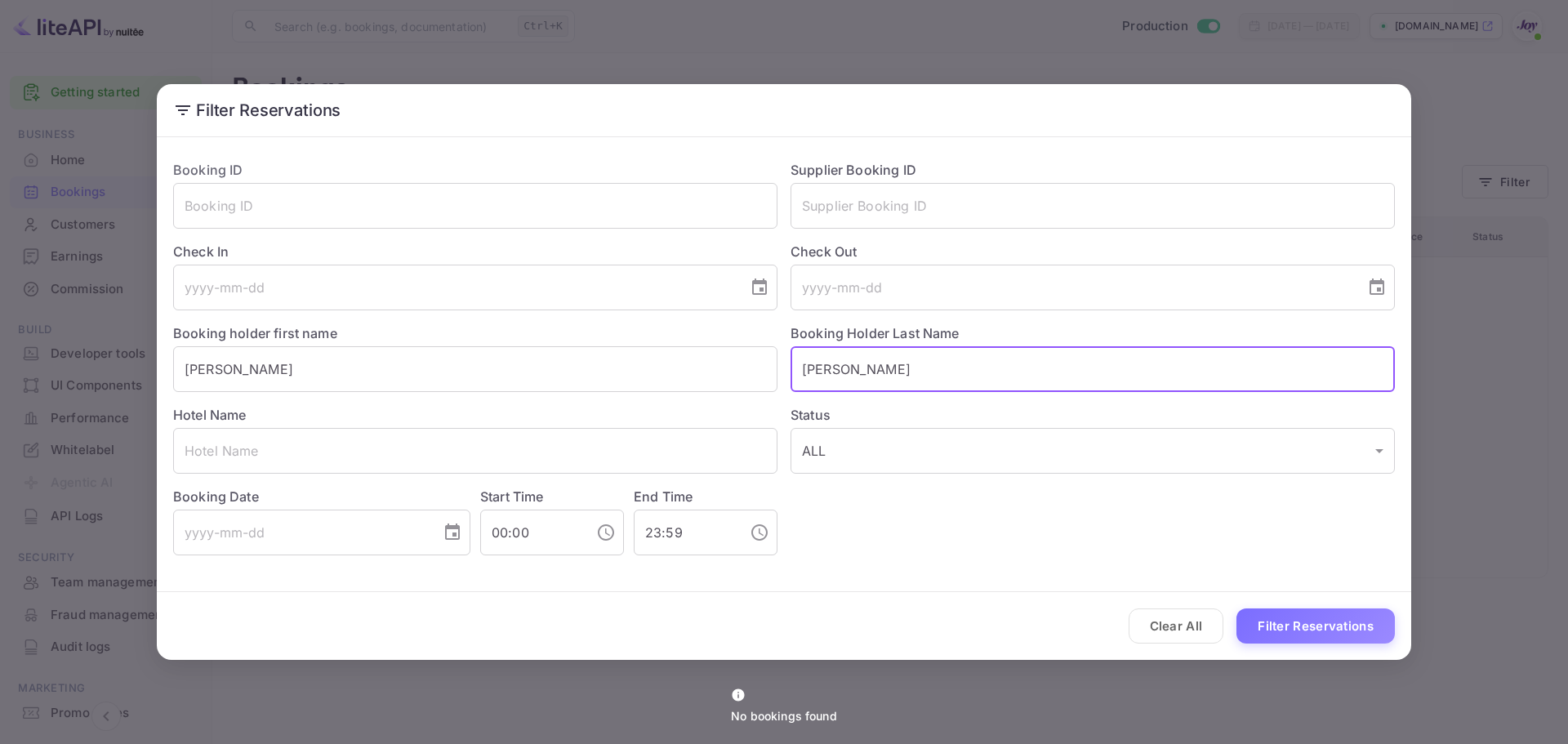
click at [1327, 623] on button "Filter Reservations" at bounding box center [1316, 626] width 159 height 35
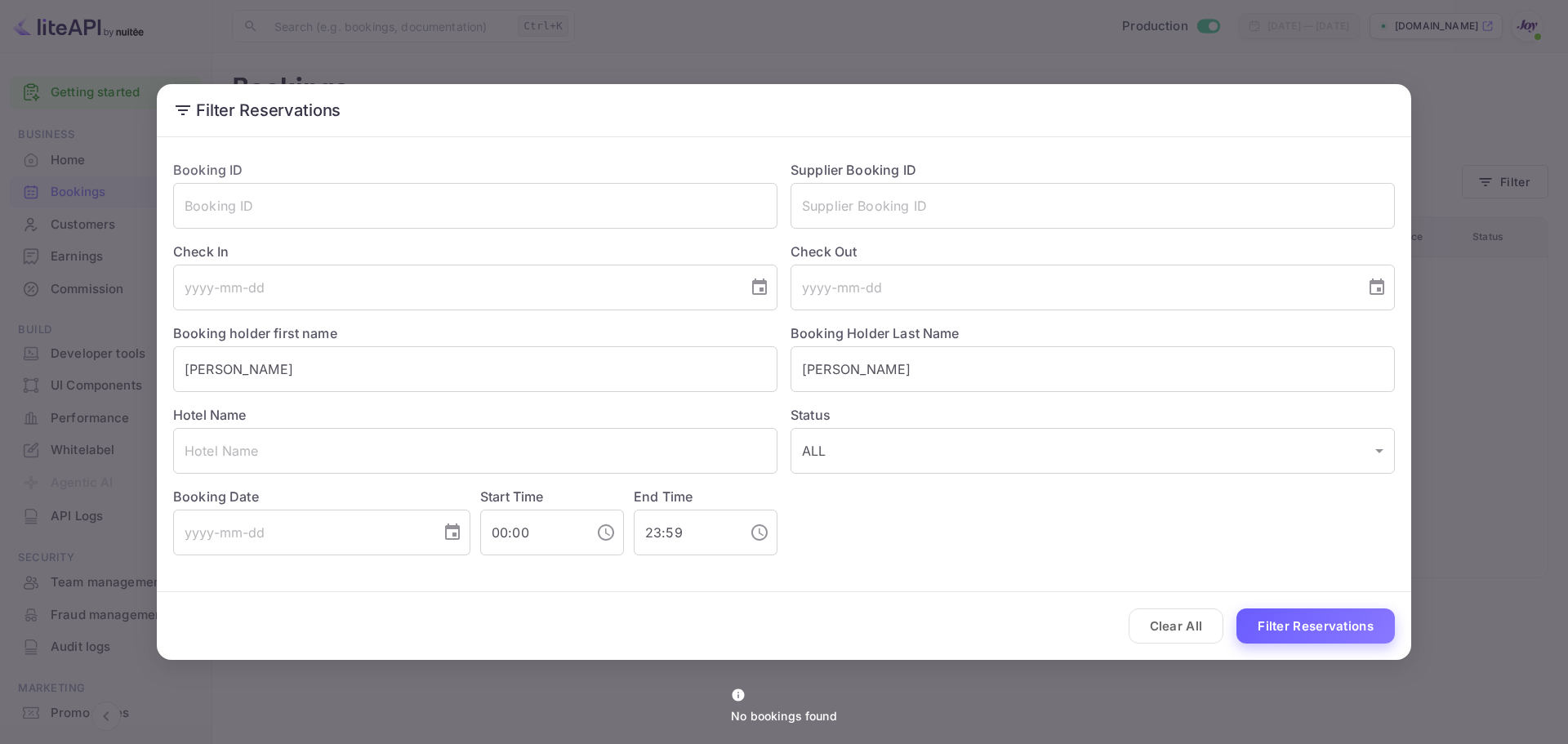
click at [1318, 632] on button "Filter Reservations" at bounding box center [1316, 626] width 159 height 35
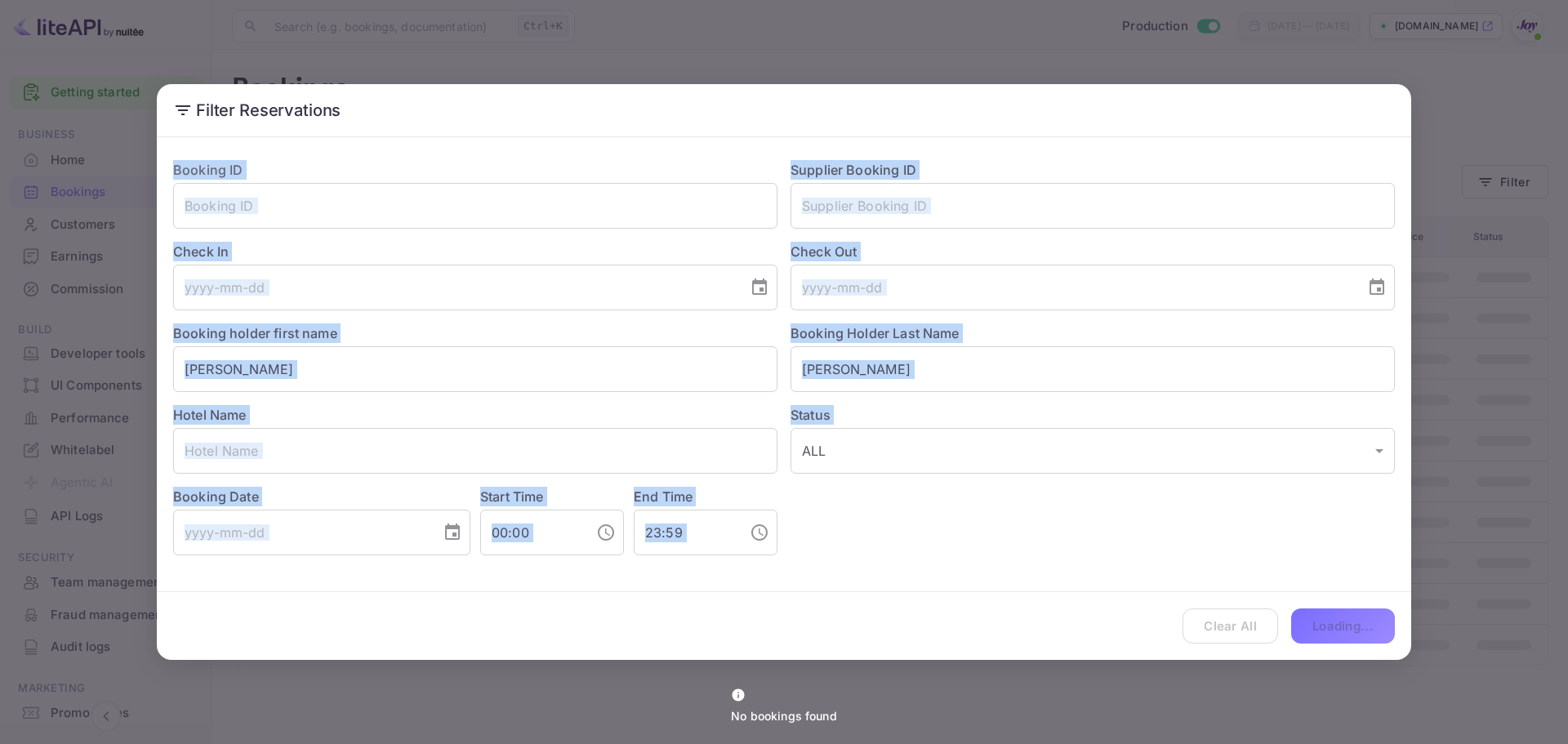
click at [1317, 631] on div "Clear All Loading..." at bounding box center [784, 626] width 1255 height 68
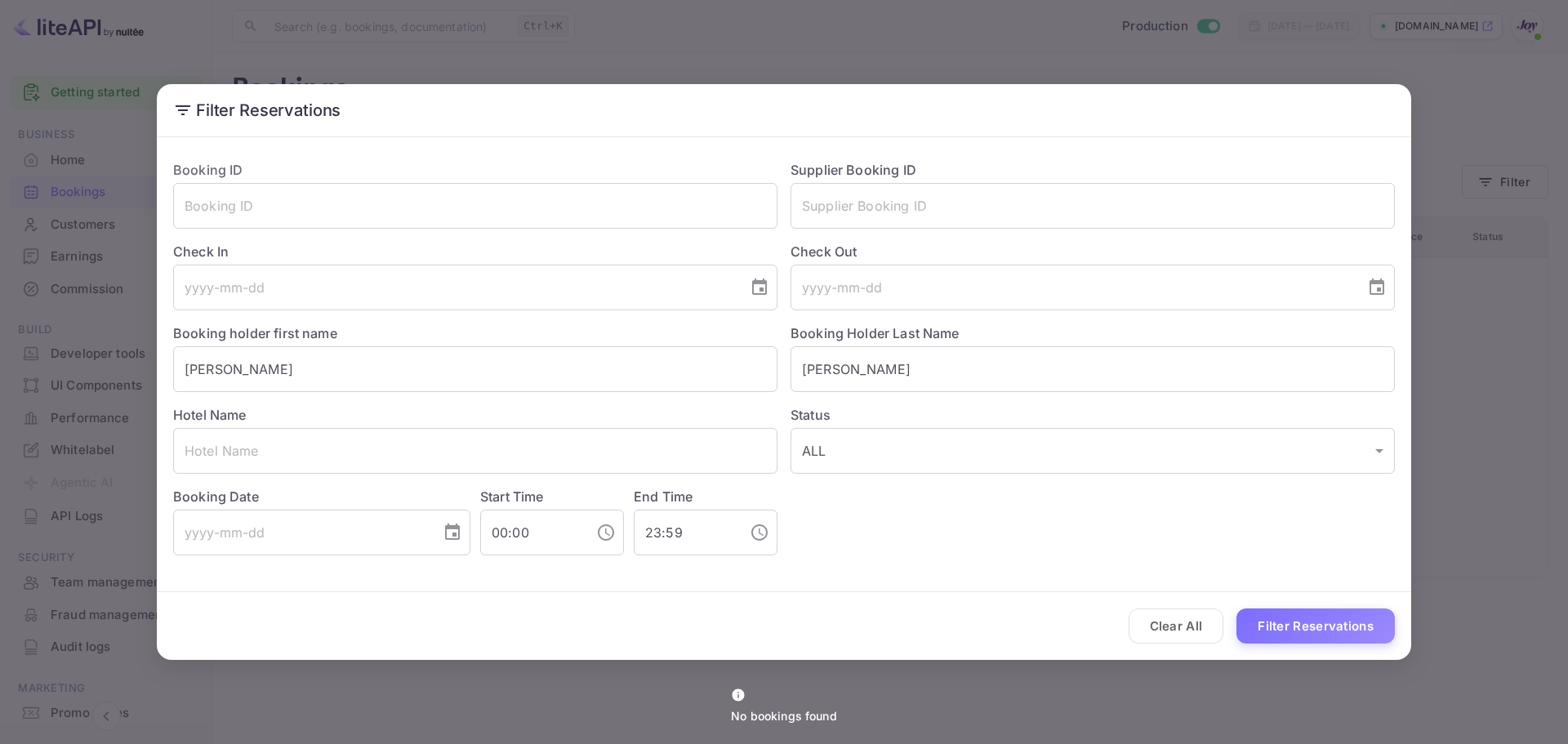
click at [459, 676] on div "Filter Reservations Booking ID ​ Supplier Booking ID ​ Check In ​ Check Out ​ B…" at bounding box center [784, 372] width 1568 height 744
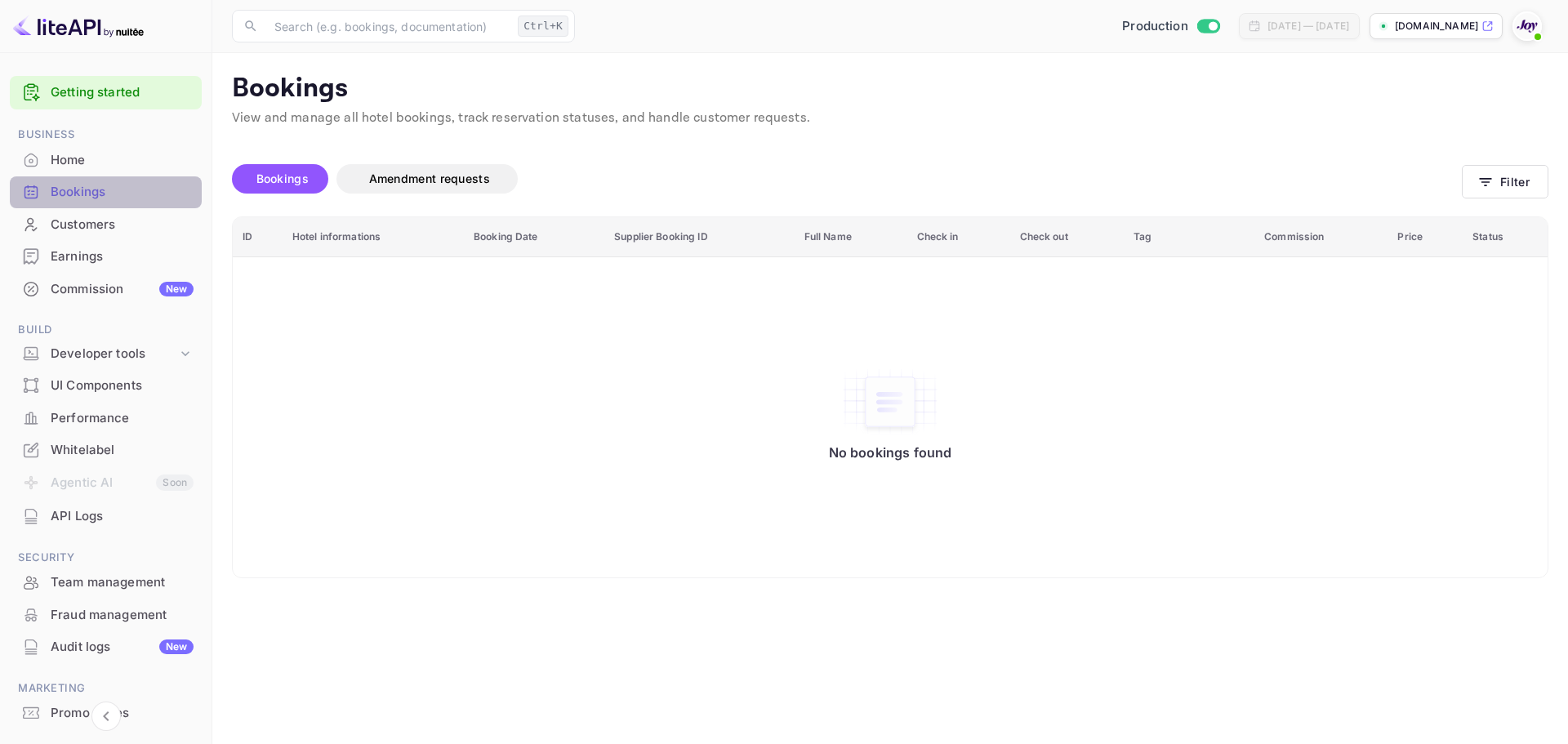
click at [127, 186] on div "Bookings" at bounding box center [121, 192] width 143 height 19
click at [1508, 186] on button "Filter" at bounding box center [1505, 181] width 86 height 33
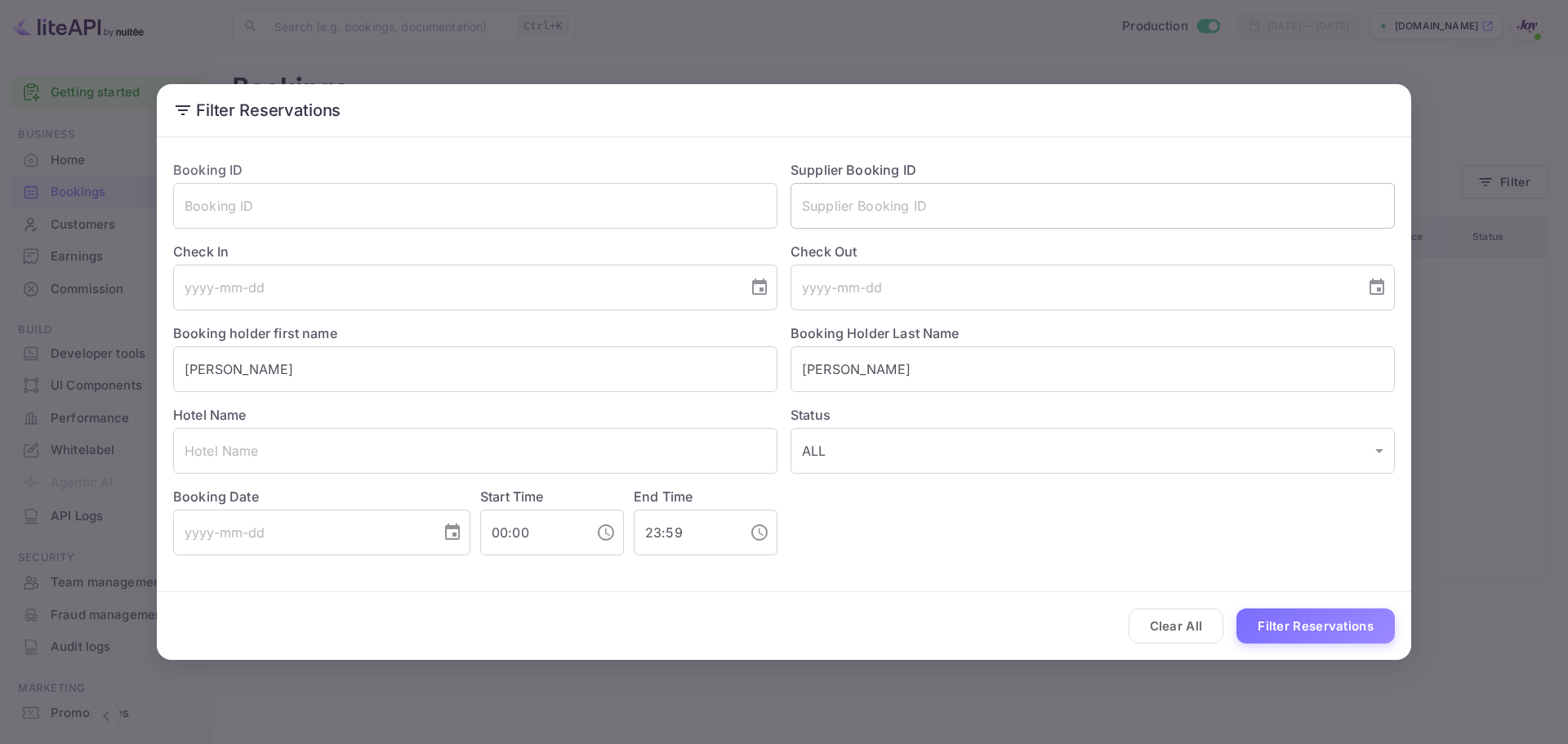
click at [895, 207] on input "text" at bounding box center [1092, 206] width 604 height 46
click at [1167, 635] on button "Clear All" at bounding box center [1177, 626] width 95 height 35
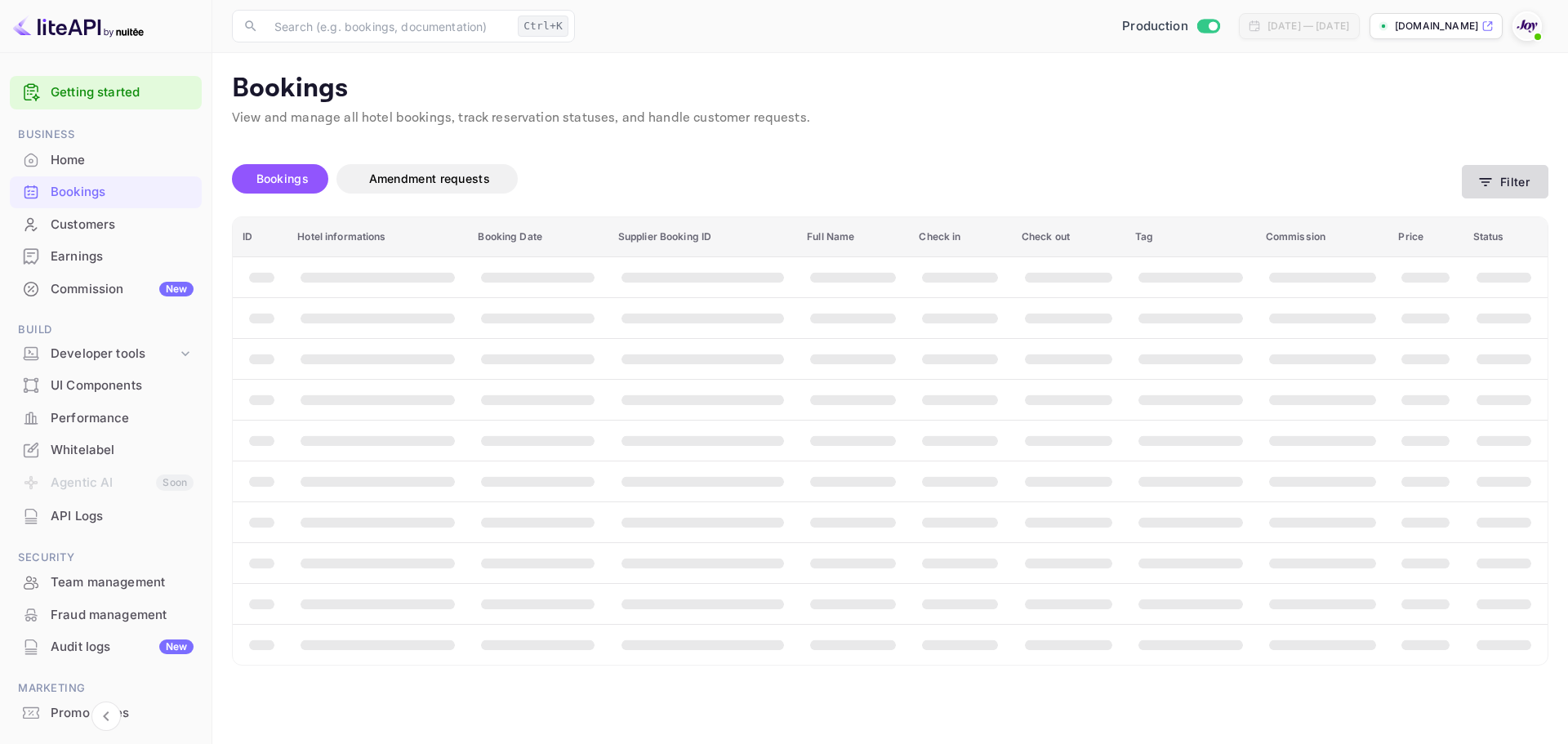
click at [1525, 191] on button "Filter" at bounding box center [1505, 181] width 86 height 33
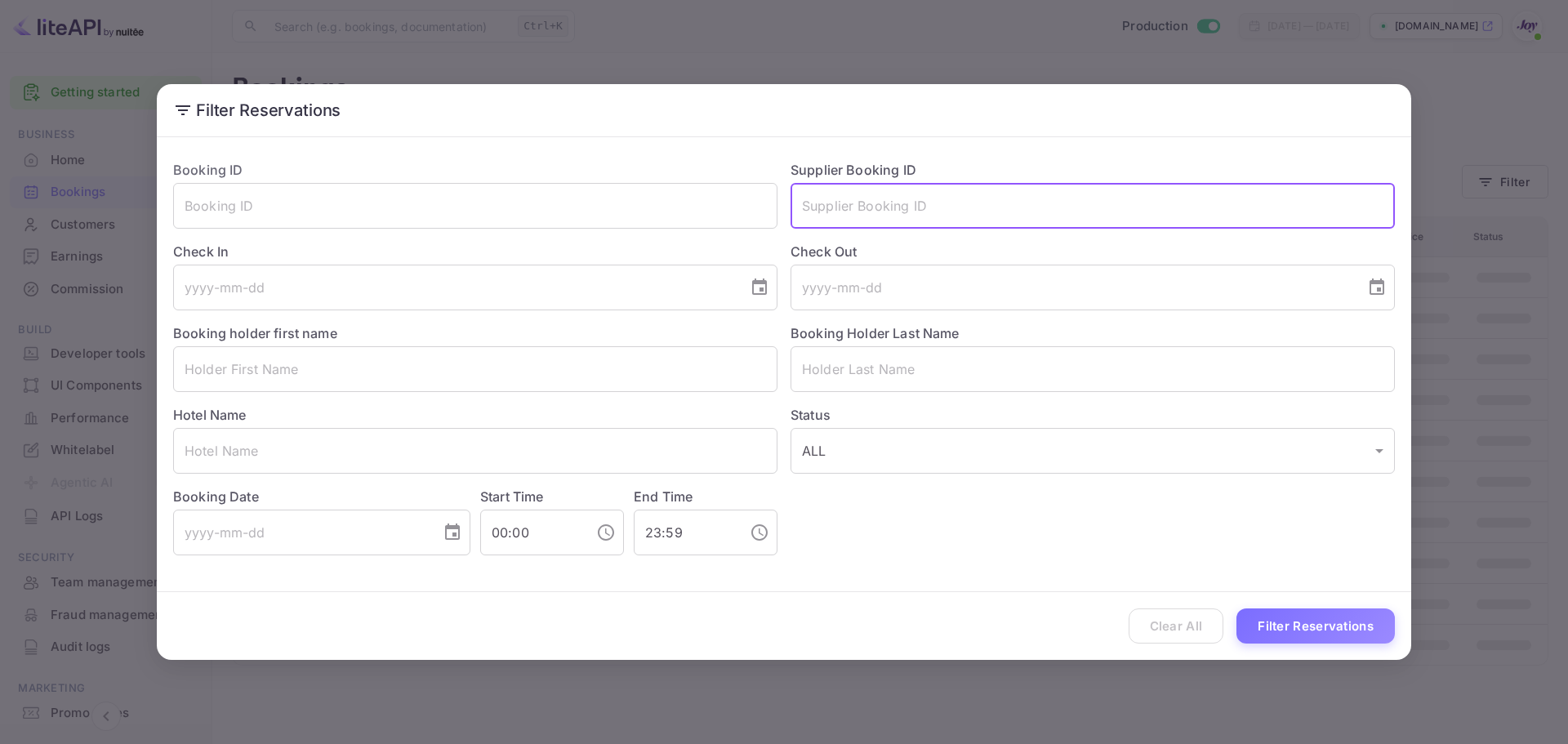
click at [948, 227] on input "text" at bounding box center [1092, 206] width 604 height 46
paste input "9392251"
type input "9392251"
click at [1315, 621] on button "Filter Reservations" at bounding box center [1316, 626] width 159 height 35
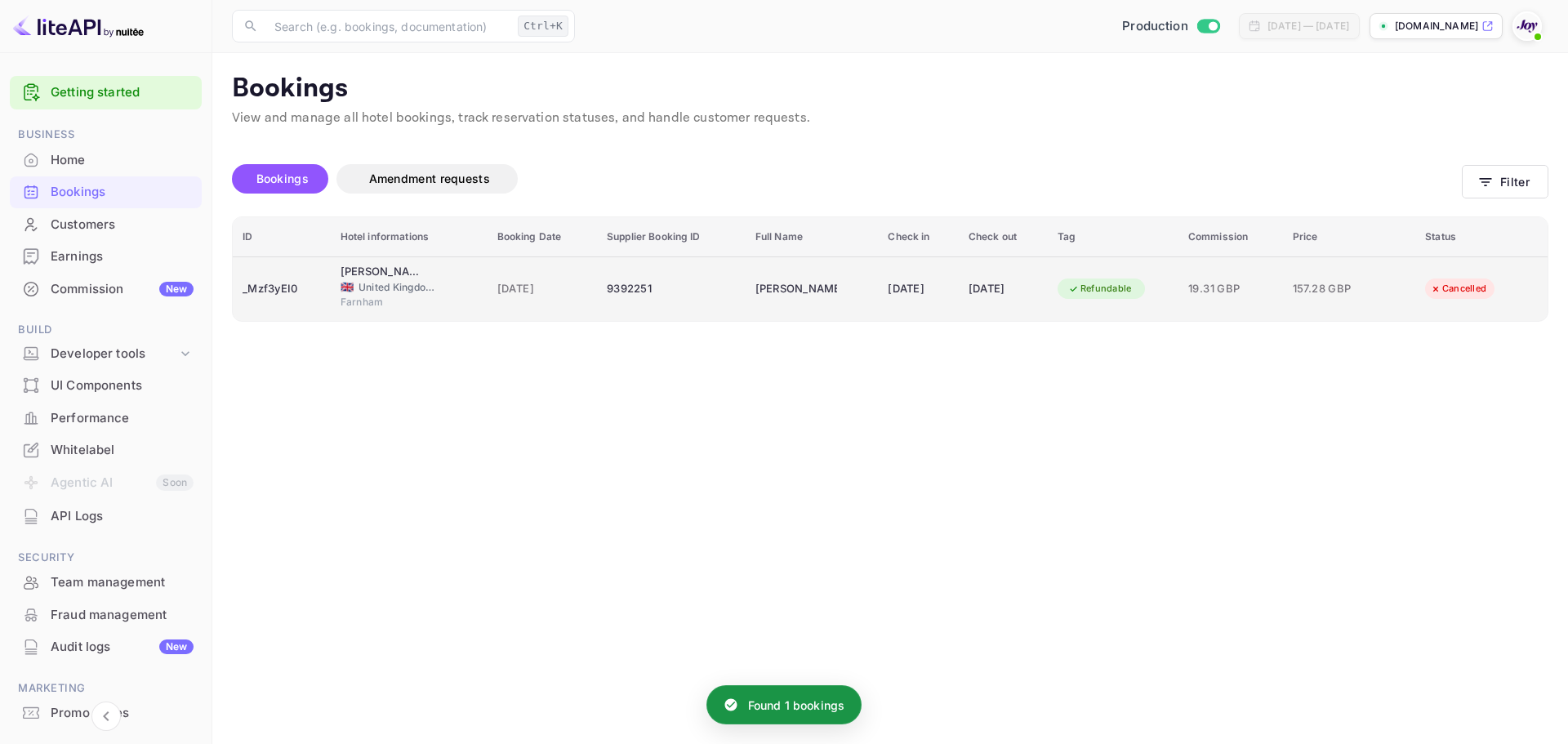
click at [407, 305] on span "Farnham" at bounding box center [381, 302] width 82 height 14
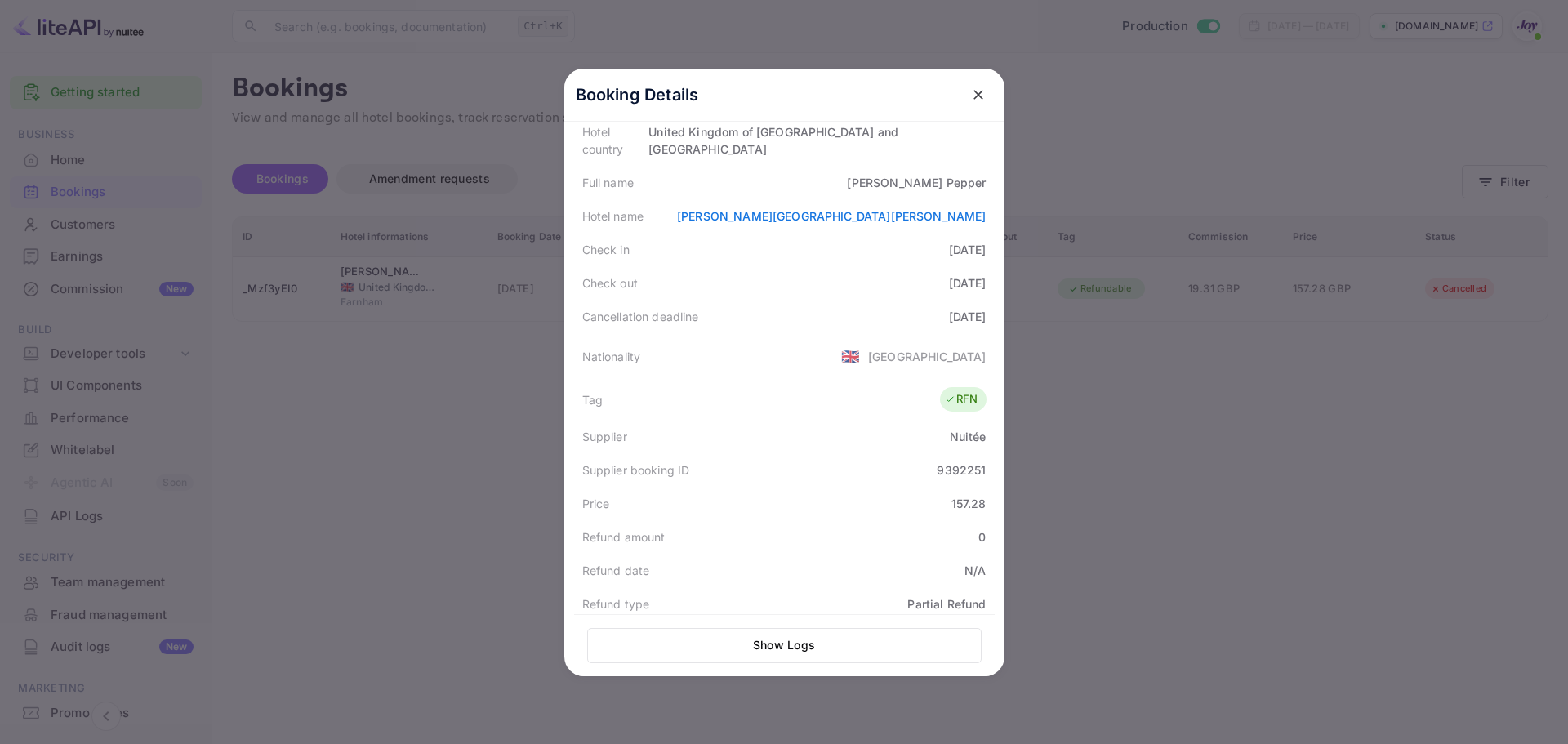
click at [1317, 451] on div at bounding box center [784, 372] width 1568 height 744
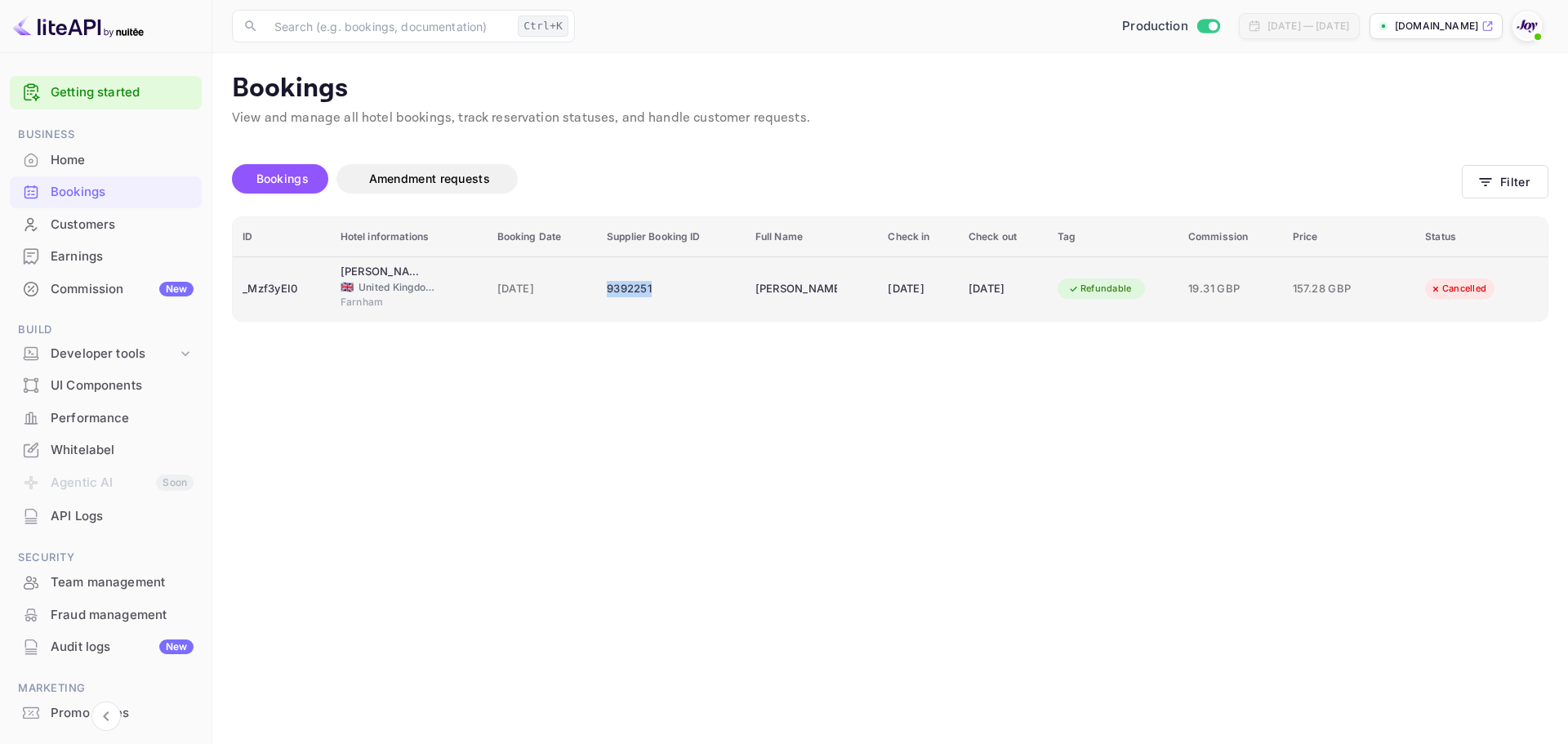
drag, startPoint x: 639, startPoint y: 282, endPoint x: 588, endPoint y: 286, distance: 51.2
click at [597, 286] on td "9392251" at bounding box center [671, 289] width 149 height 65
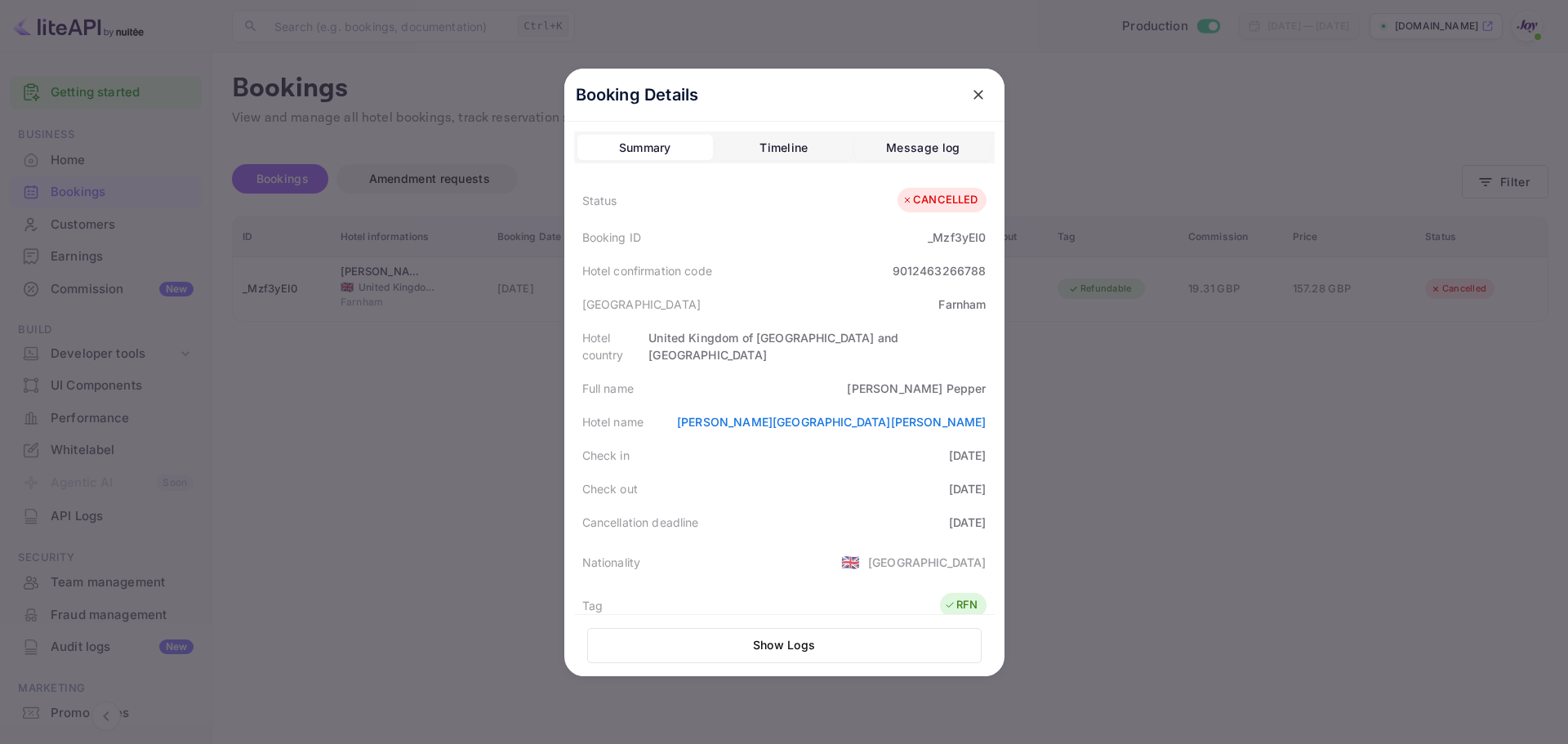
drag, startPoint x: 1159, startPoint y: 512, endPoint x: 723, endPoint y: 424, distance: 444.8
click at [1157, 511] on div at bounding box center [784, 372] width 1568 height 744
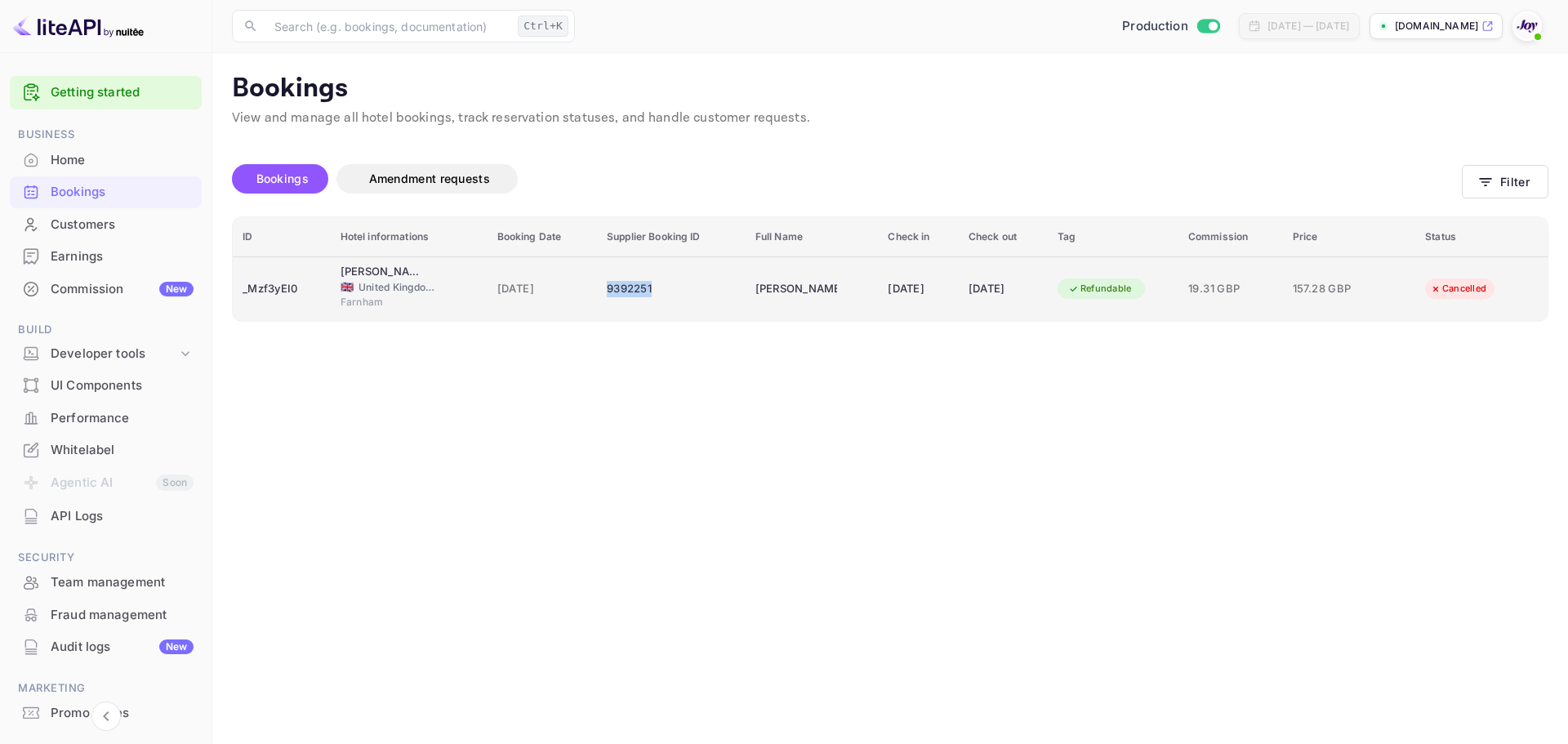
copy div "9392251"
drag, startPoint x: 632, startPoint y: 290, endPoint x: 588, endPoint y: 288, distance: 44.0
click at [597, 288] on td "9392251" at bounding box center [671, 289] width 149 height 65
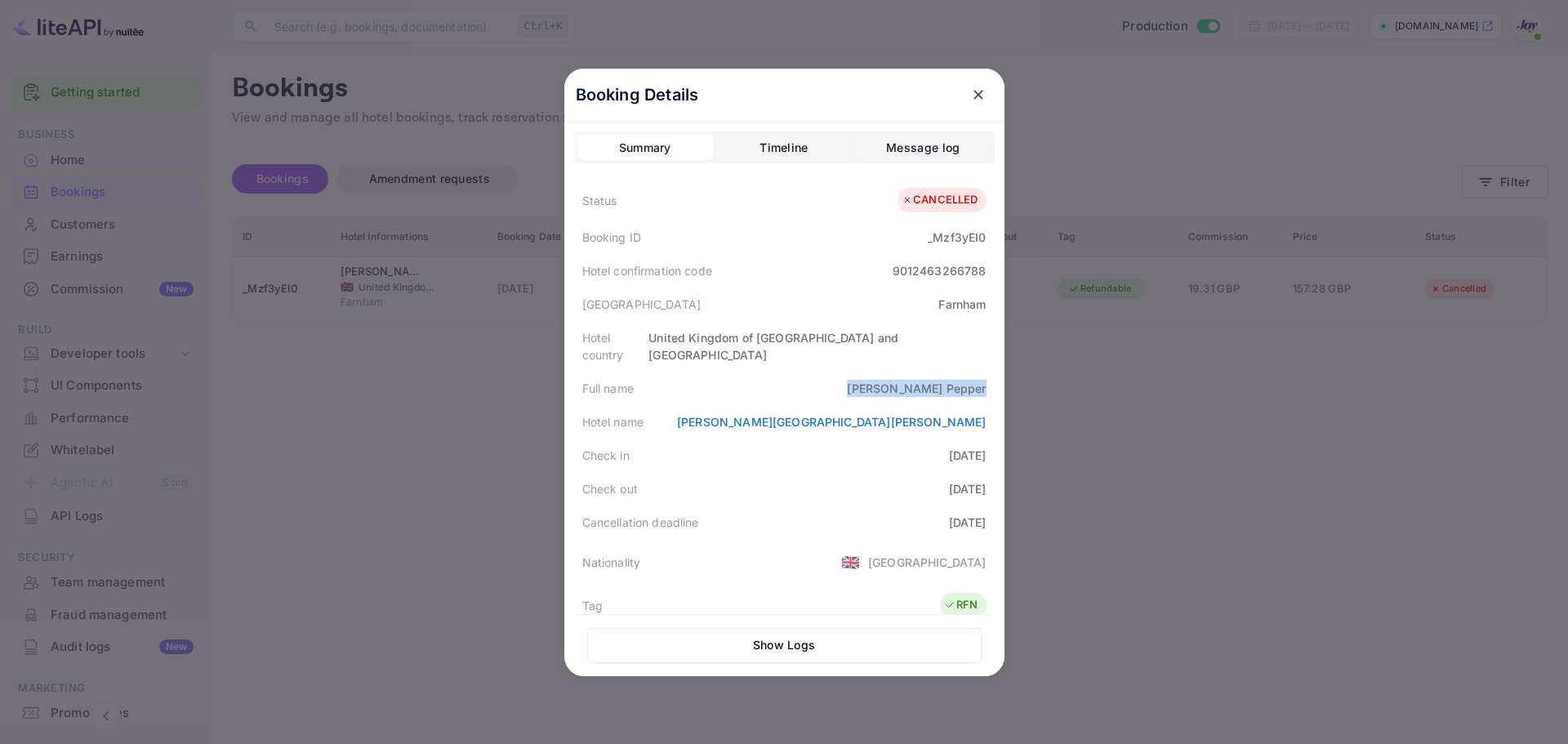
drag, startPoint x: 883, startPoint y: 372, endPoint x: 983, endPoint y: 383, distance: 100.6
click at [983, 383] on div "Full name [PERSON_NAME]" at bounding box center [784, 388] width 421 height 33
copy div "[PERSON_NAME]"
drag, startPoint x: 1299, startPoint y: 390, endPoint x: 1280, endPoint y: 377, distance: 23.0
click at [1299, 391] on div at bounding box center [784, 372] width 1568 height 744
